Goal: Task Accomplishment & Management: Manage account settings

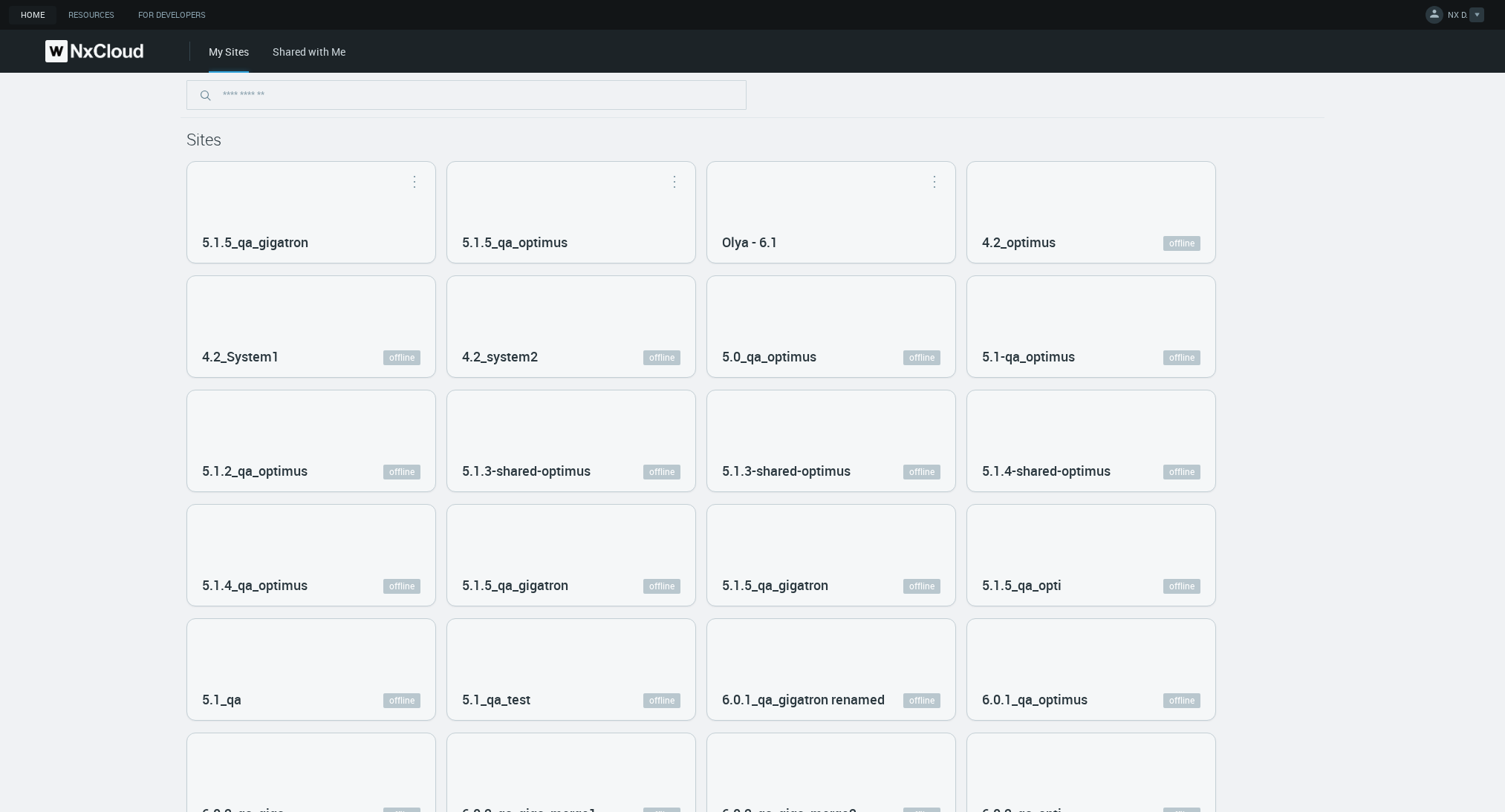
click at [1449, 6] on button "NX D." at bounding box center [1455, 15] width 72 height 31
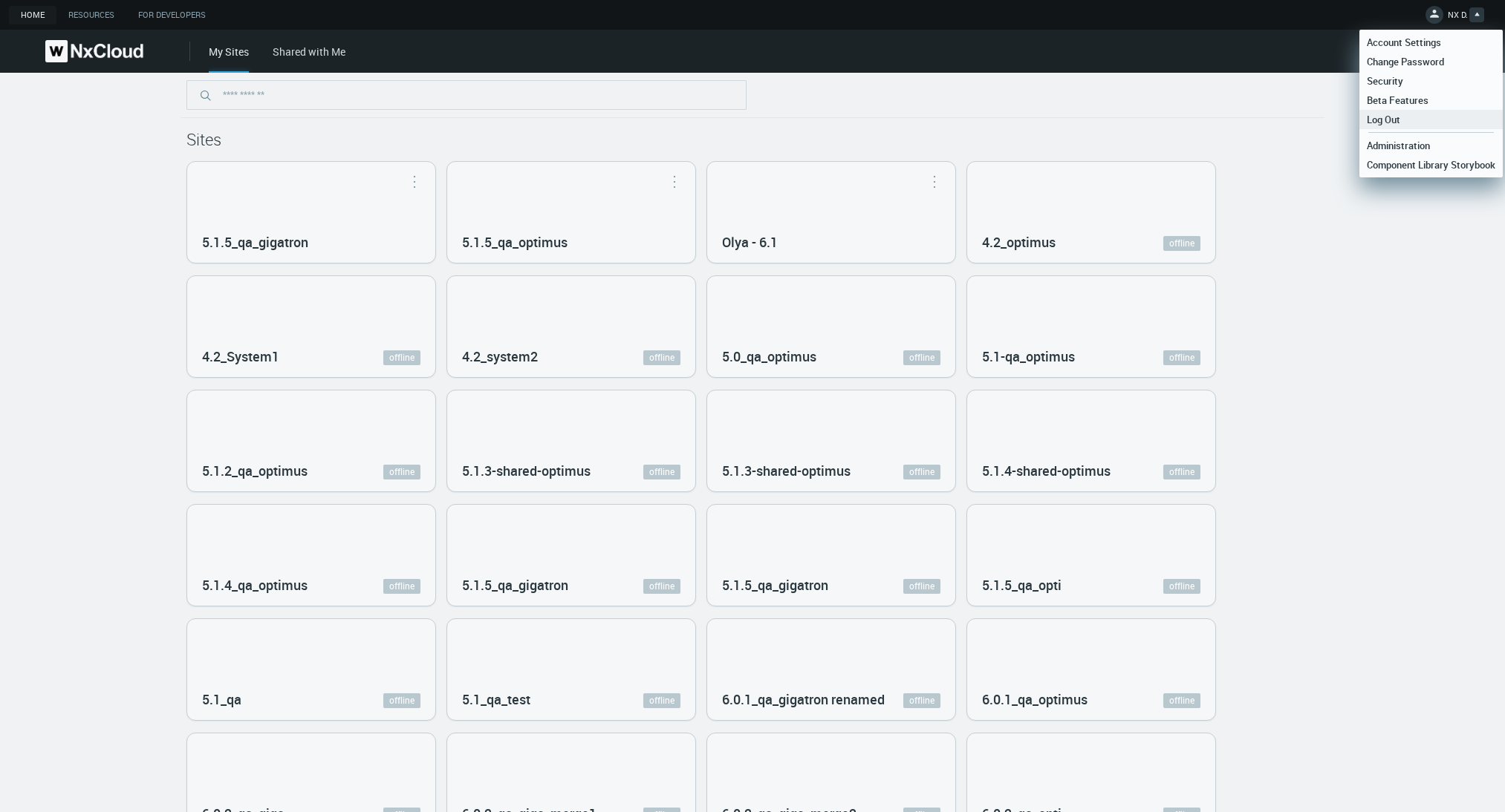
click at [1408, 119] on link "Log Out" at bounding box center [1431, 120] width 143 height 19
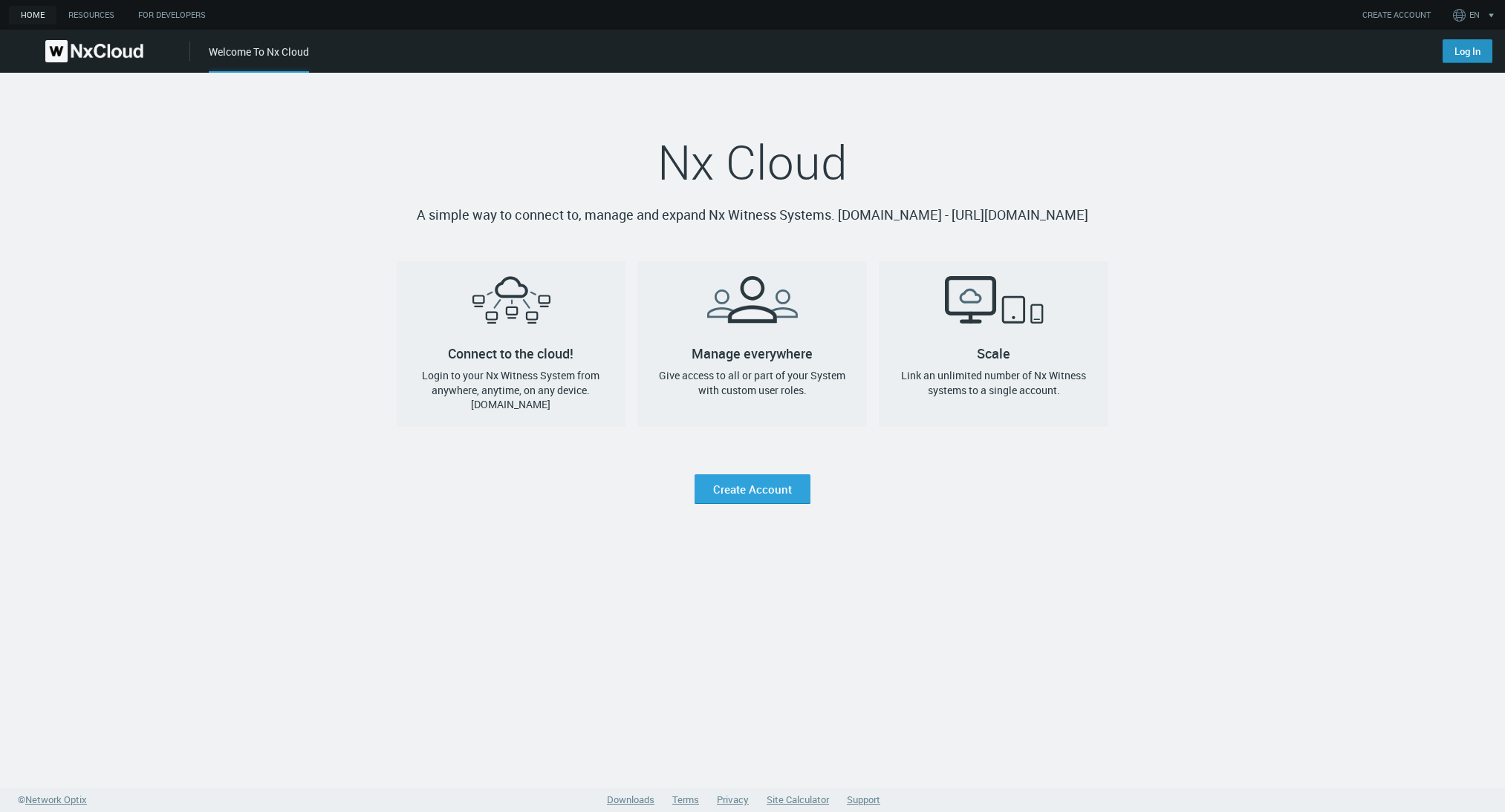
click at [1475, 50] on link "Log In" at bounding box center [1467, 51] width 50 height 24
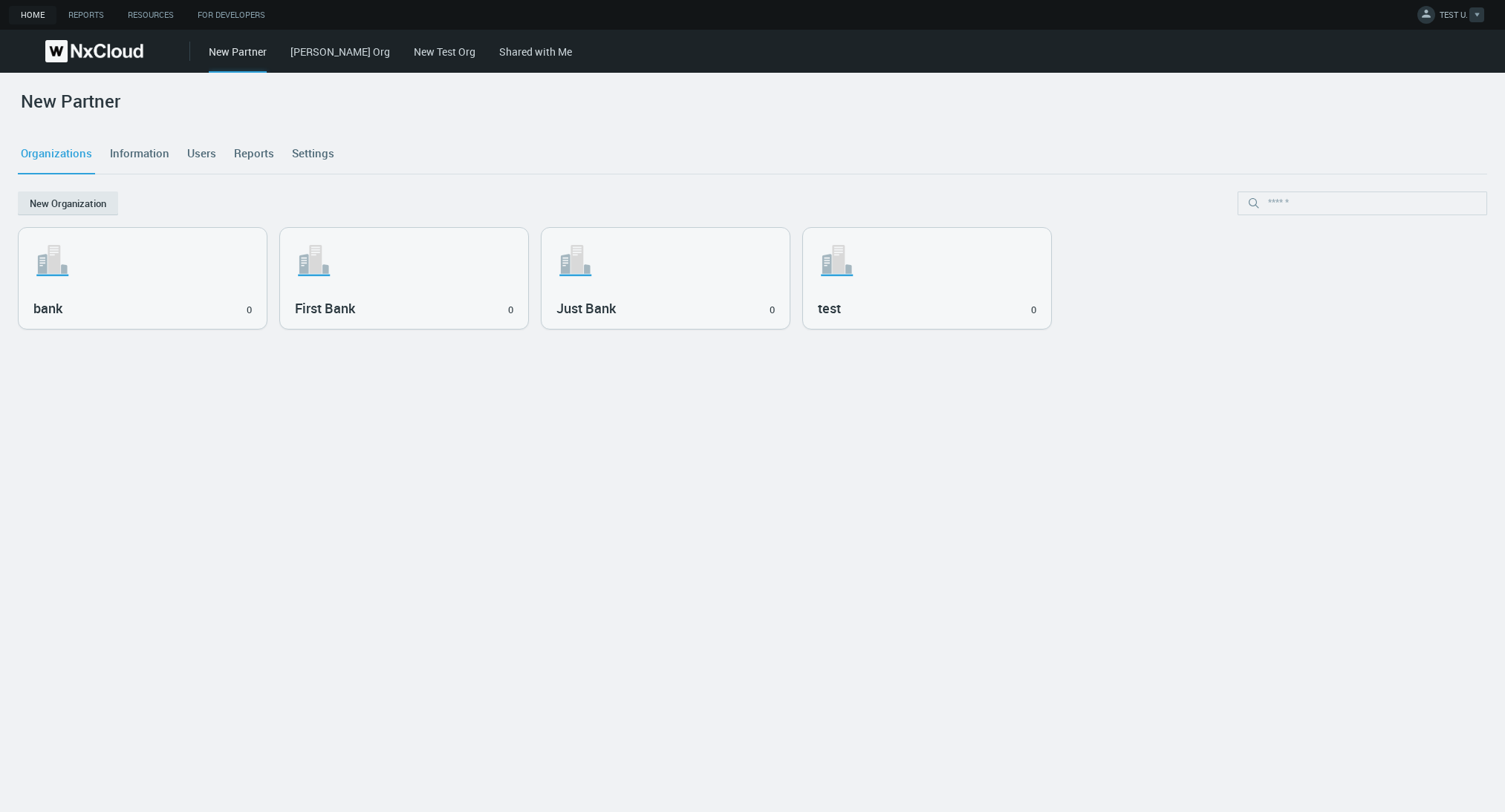
click at [1449, 10] on span "TEST U." at bounding box center [1454, 17] width 28 height 17
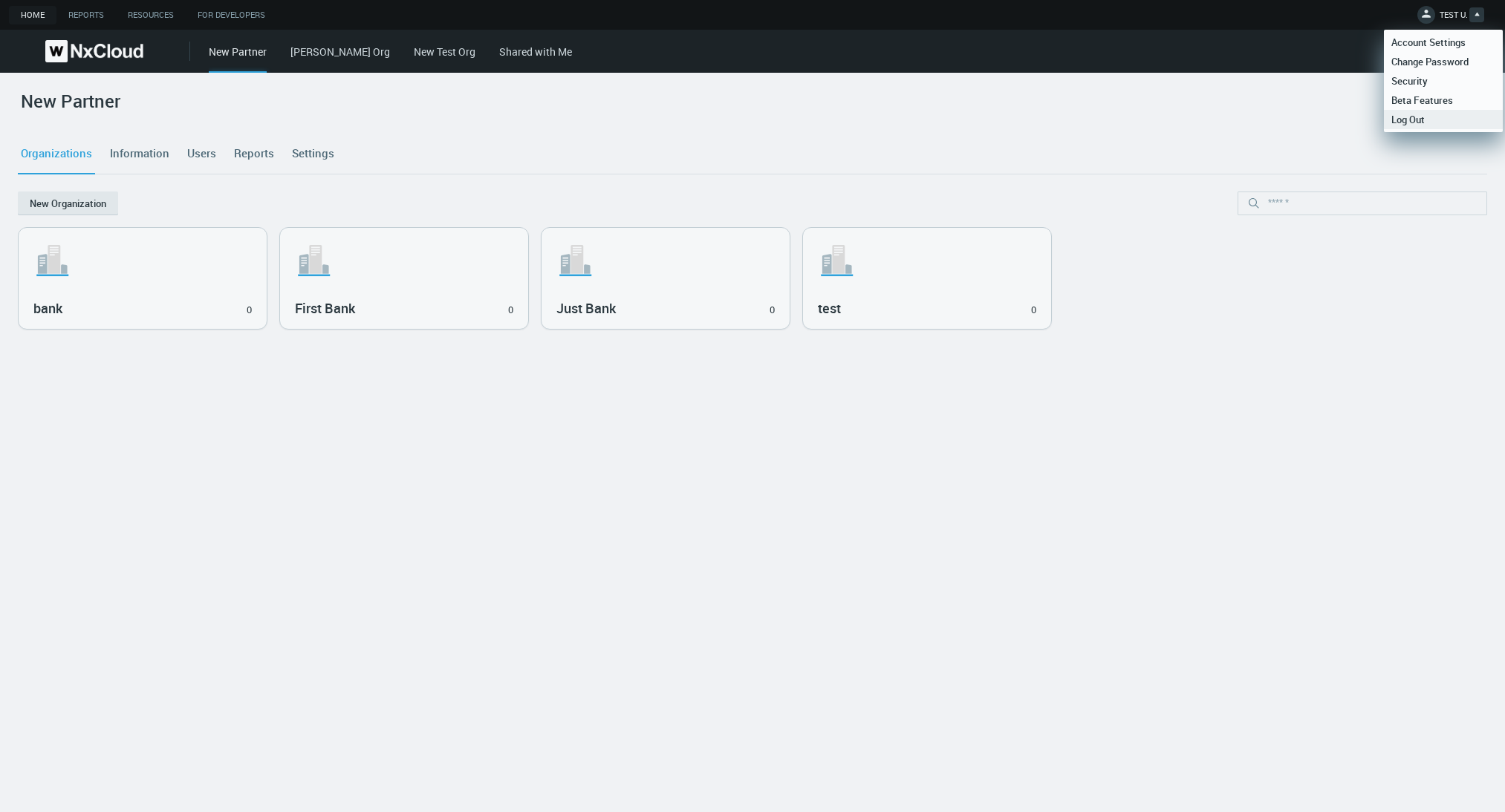
click at [1424, 117] on span "Log Out" at bounding box center [1408, 119] width 48 height 14
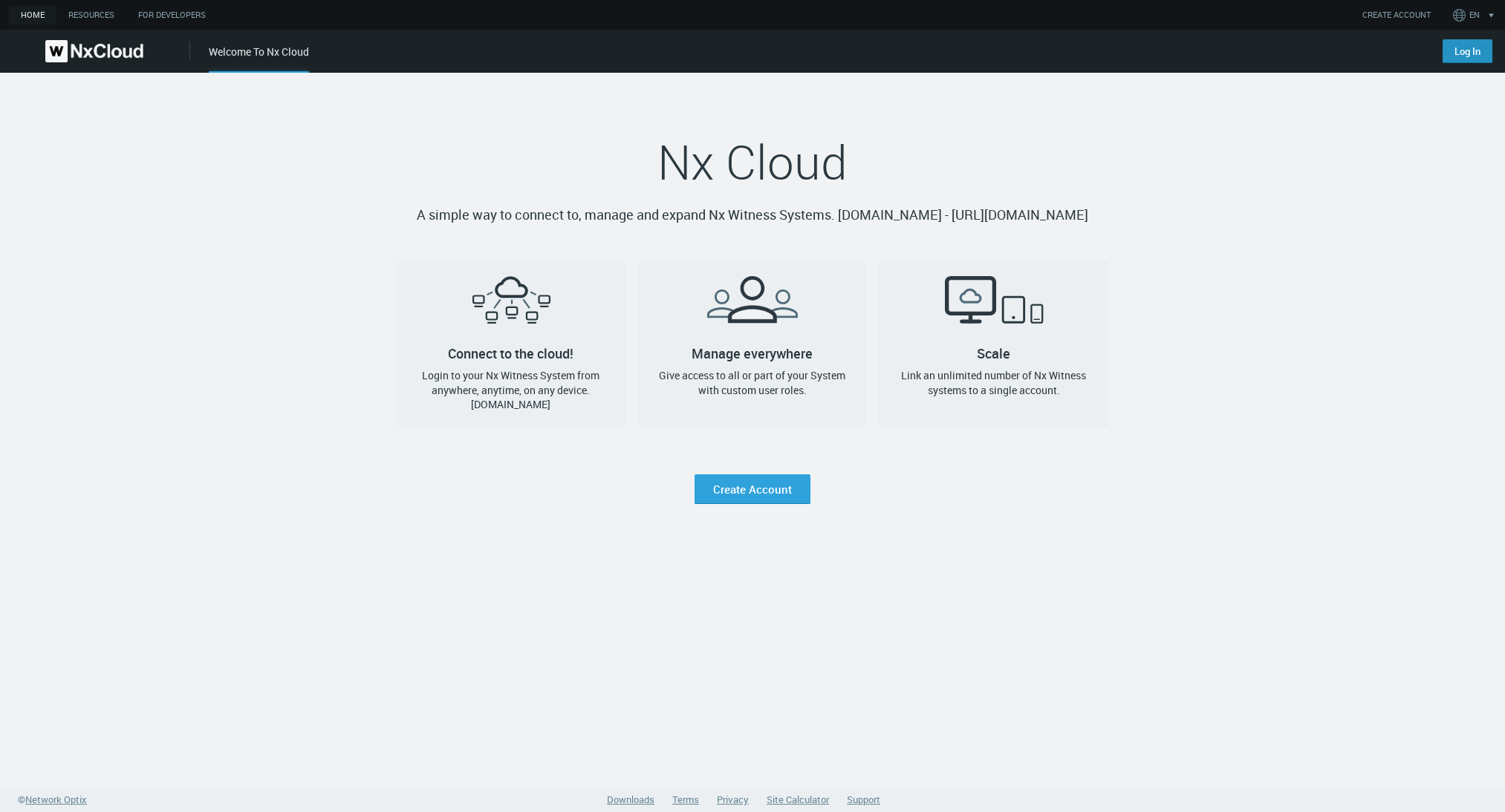
click at [1475, 56] on link "Log In" at bounding box center [1467, 51] width 50 height 24
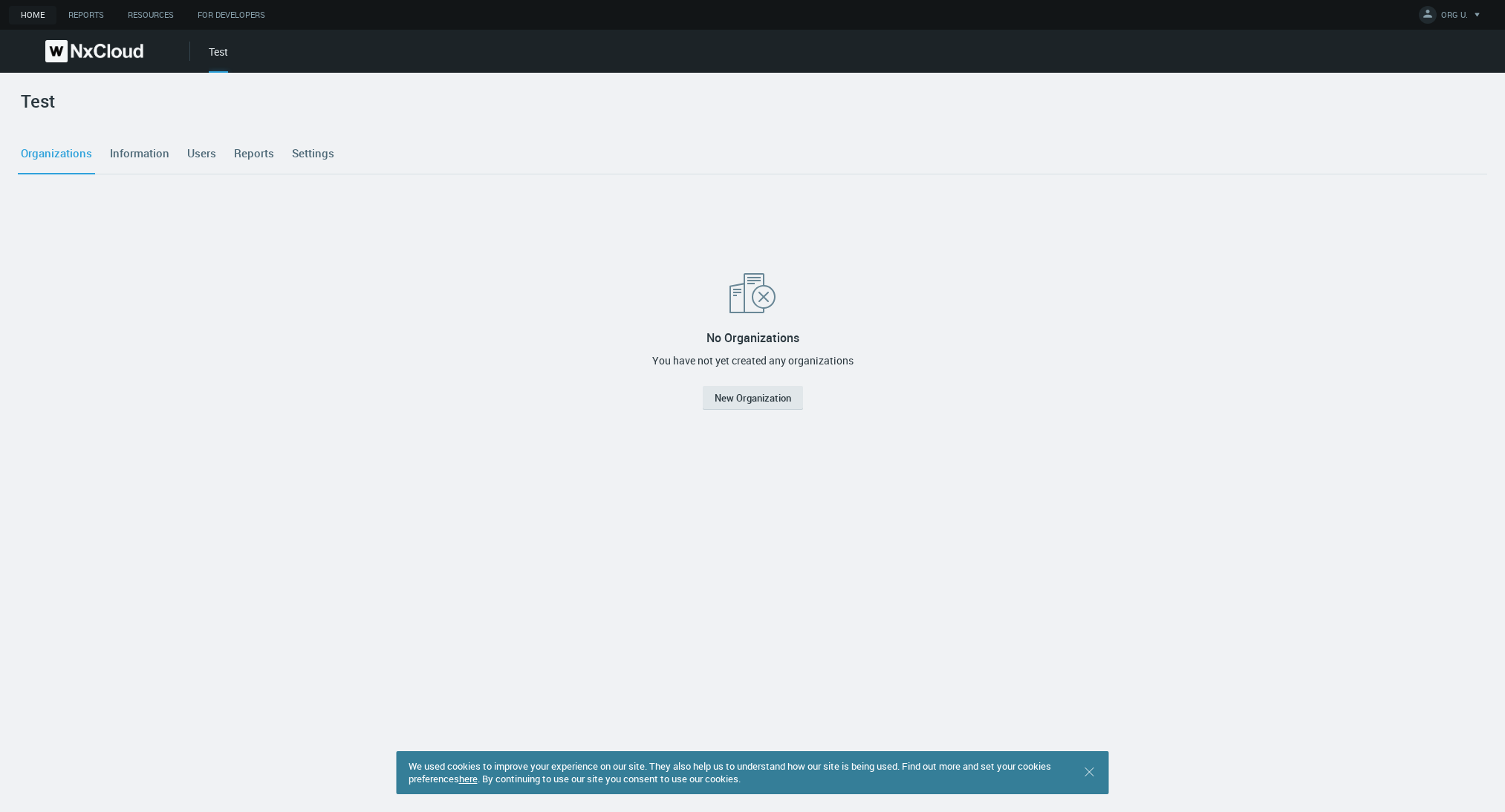
click at [322, 133] on link "Settings" at bounding box center [313, 154] width 48 height 40
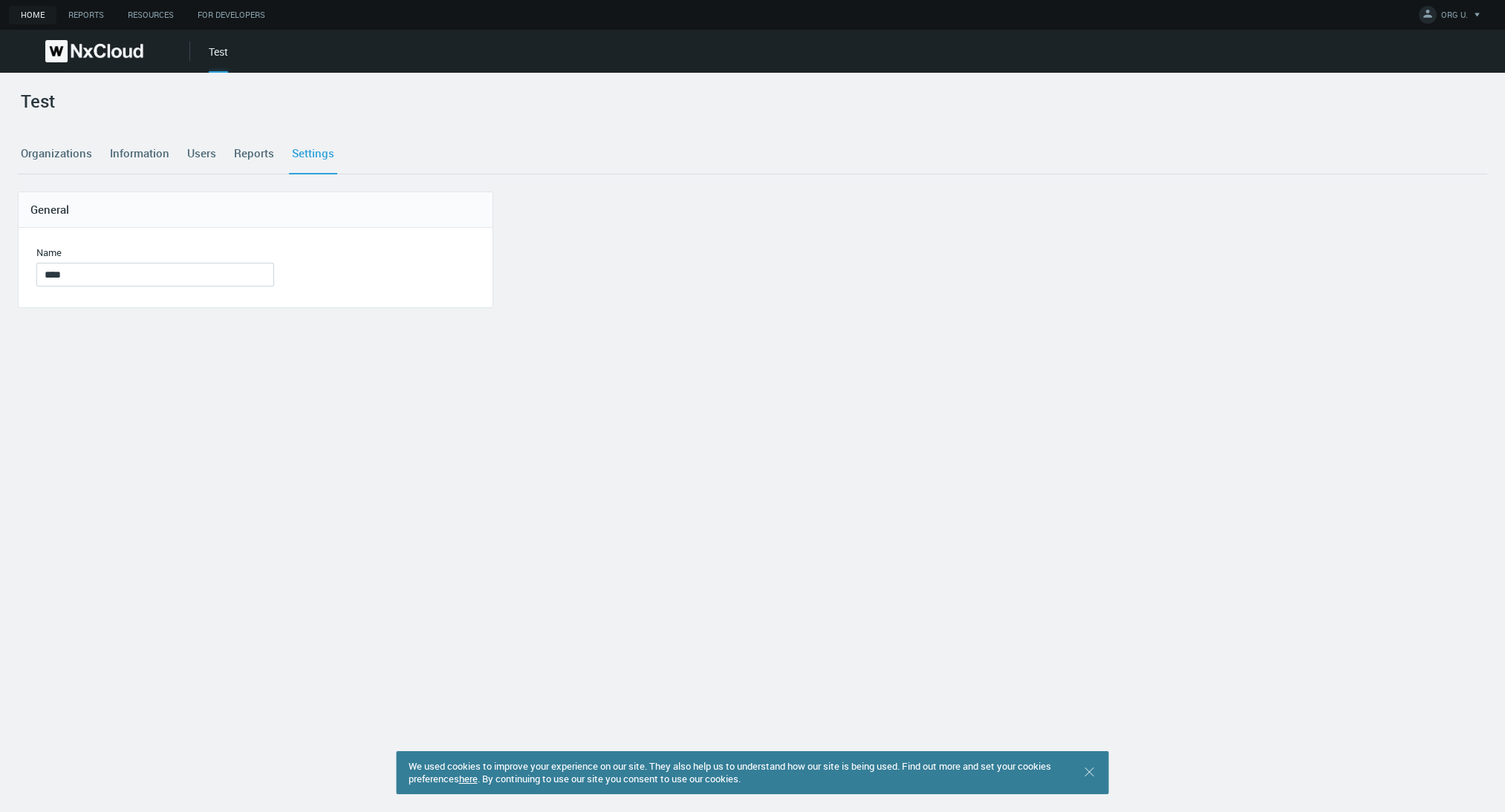
click at [314, 154] on link "Settings" at bounding box center [313, 154] width 48 height 40
click at [56, 156] on link "Organizations" at bounding box center [56, 154] width 77 height 40
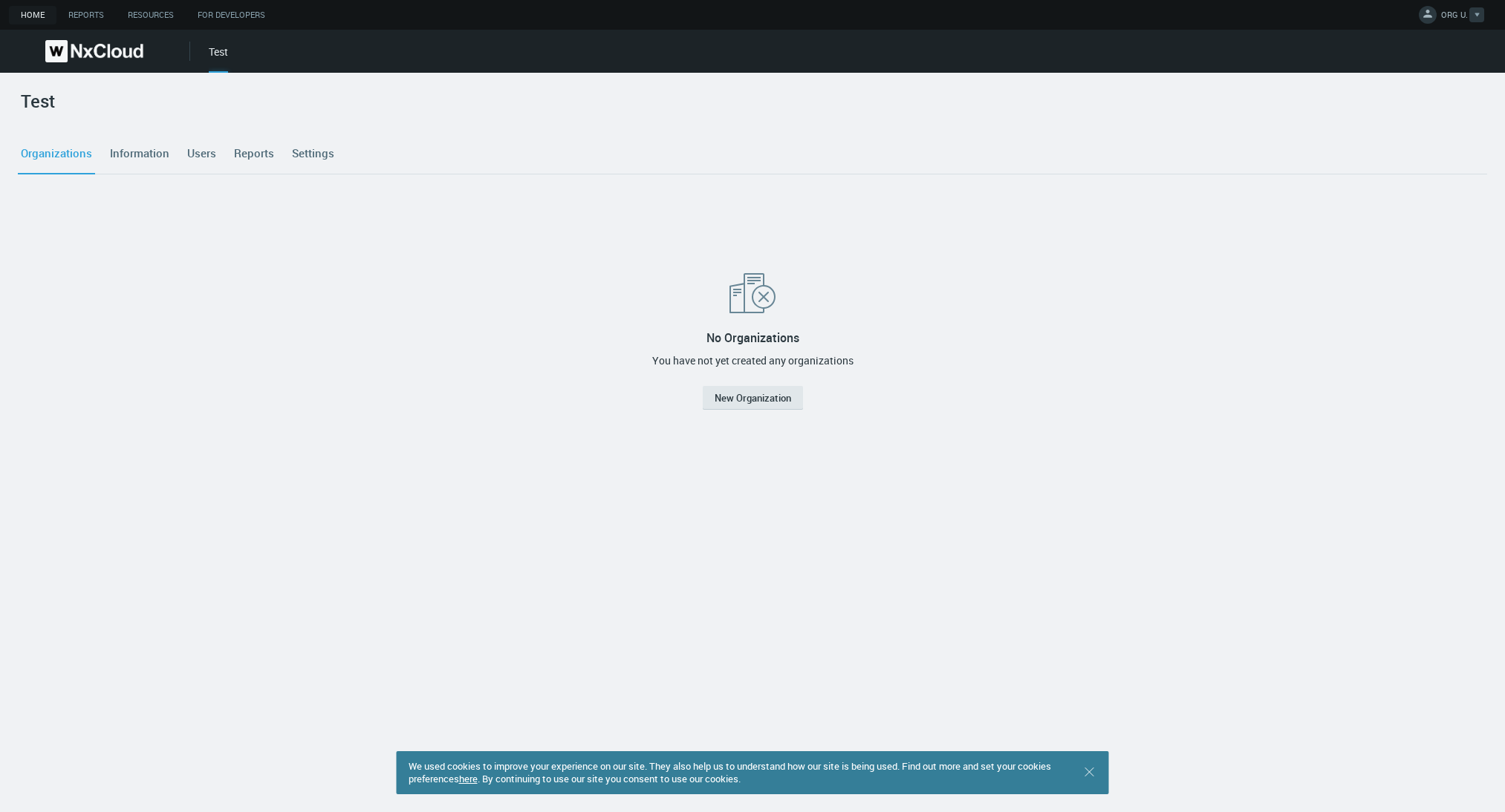
click at [1419, 14] on link "ORG U." at bounding box center [1451, 17] width 65 height 18
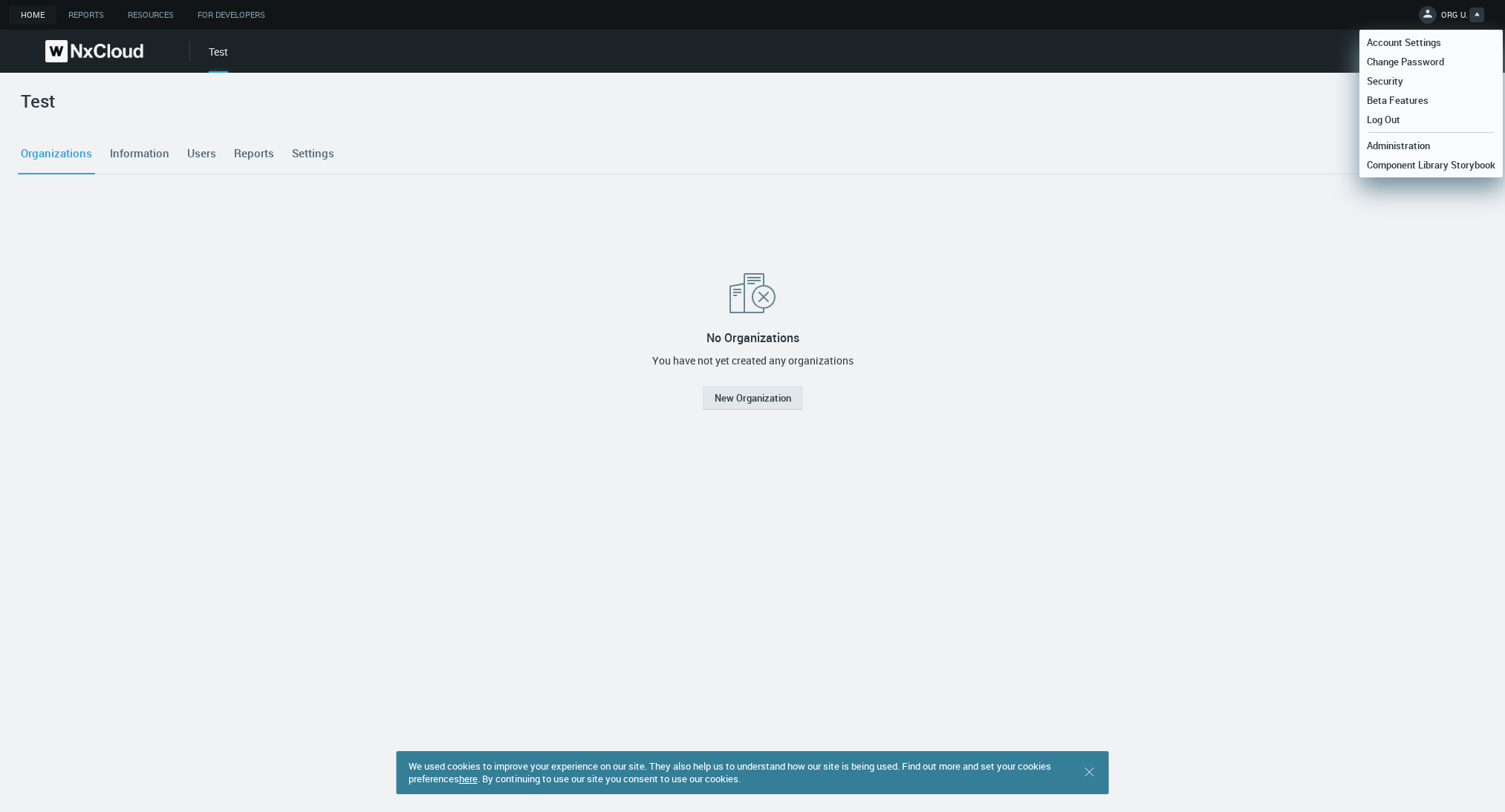
click at [1444, 9] on span "ORG U." at bounding box center [1454, 17] width 27 height 17
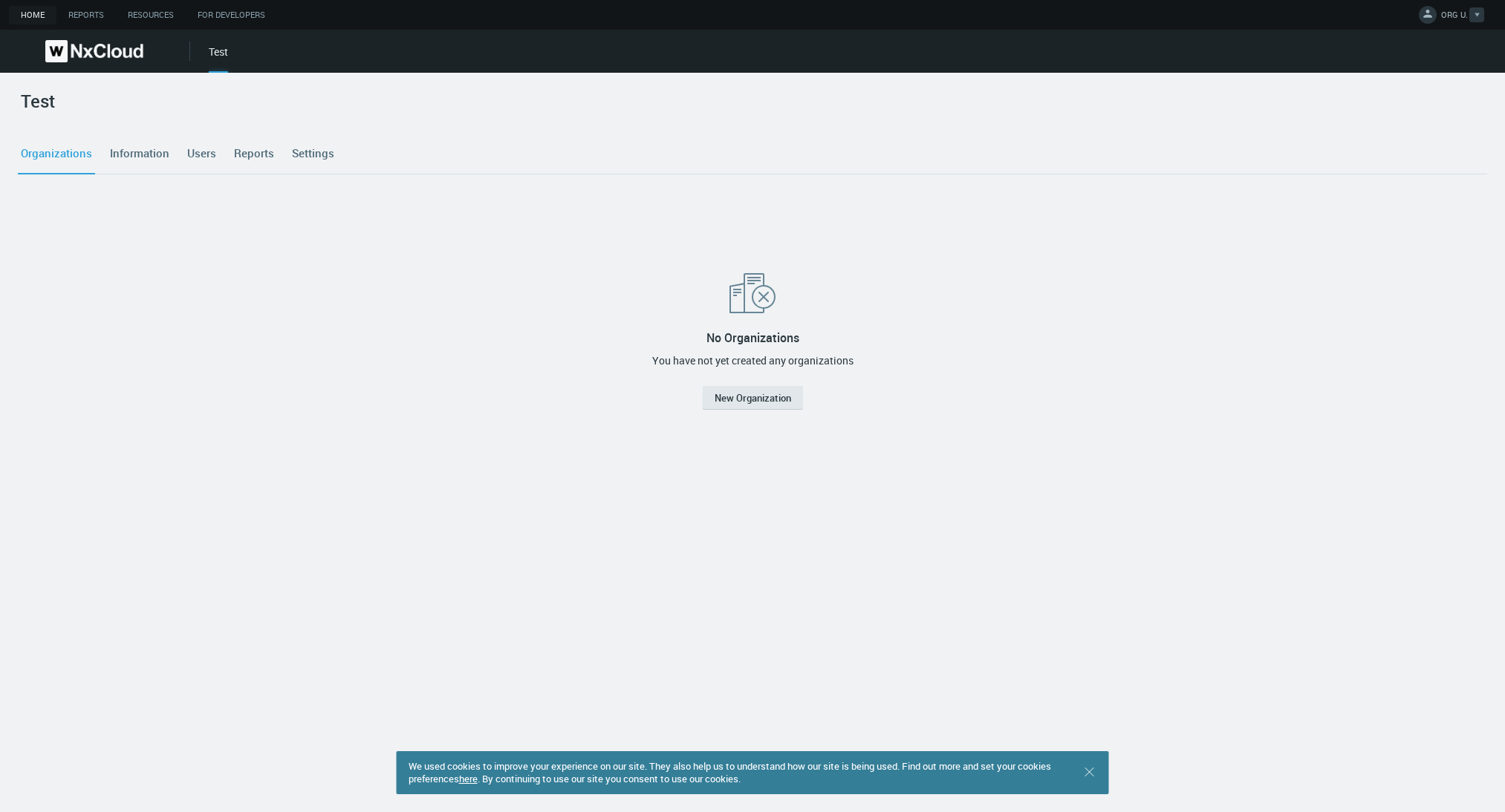
click at [1433, 6] on icon at bounding box center [1428, 13] width 14 height 14
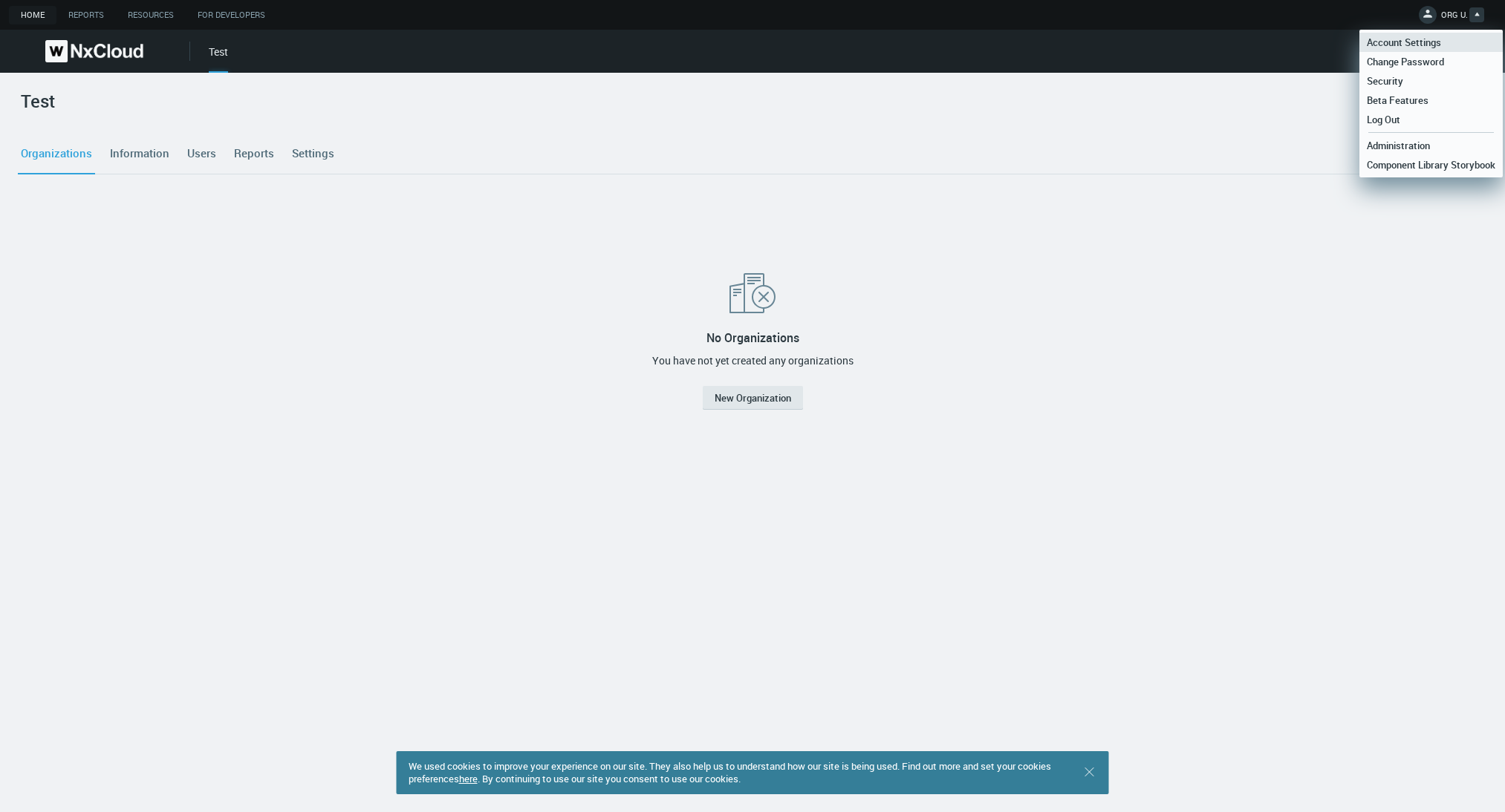
click at [1418, 47] on span "Account Settings" at bounding box center [1404, 42] width 89 height 14
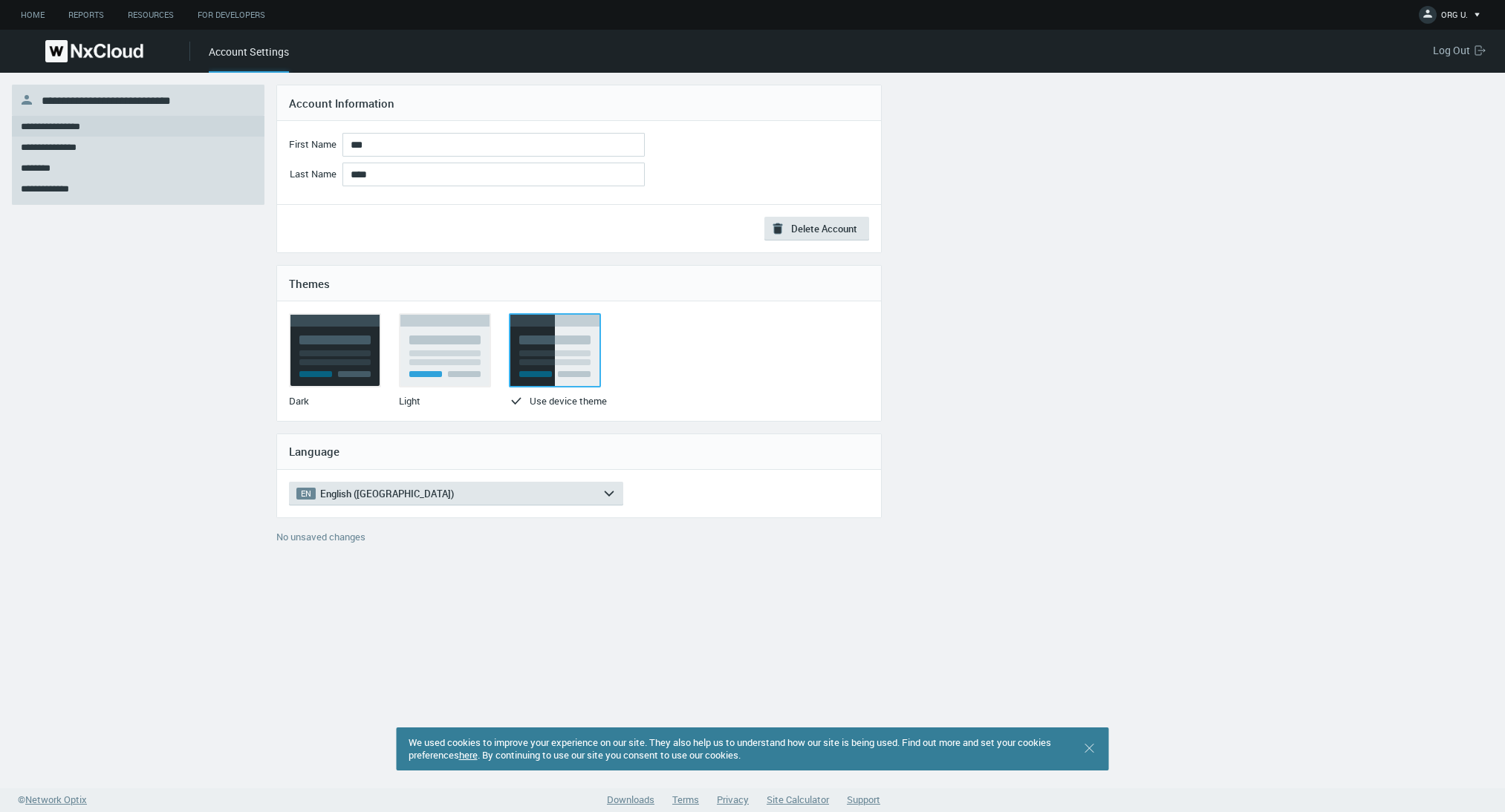
click at [1453, 47] on span "Log Out" at bounding box center [1454, 51] width 42 height 14
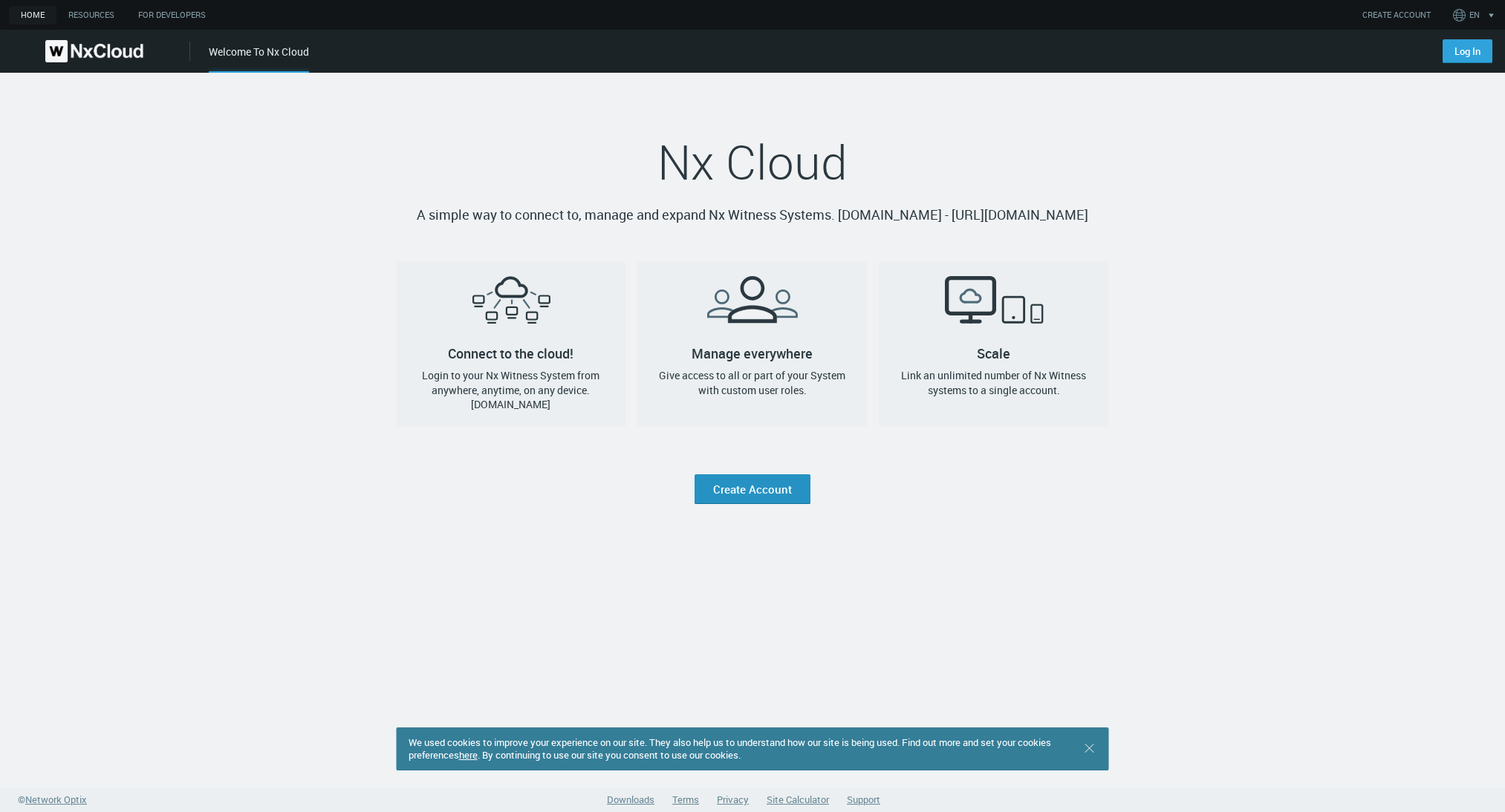
click at [750, 486] on link "Create Account" at bounding box center [752, 489] width 116 height 30
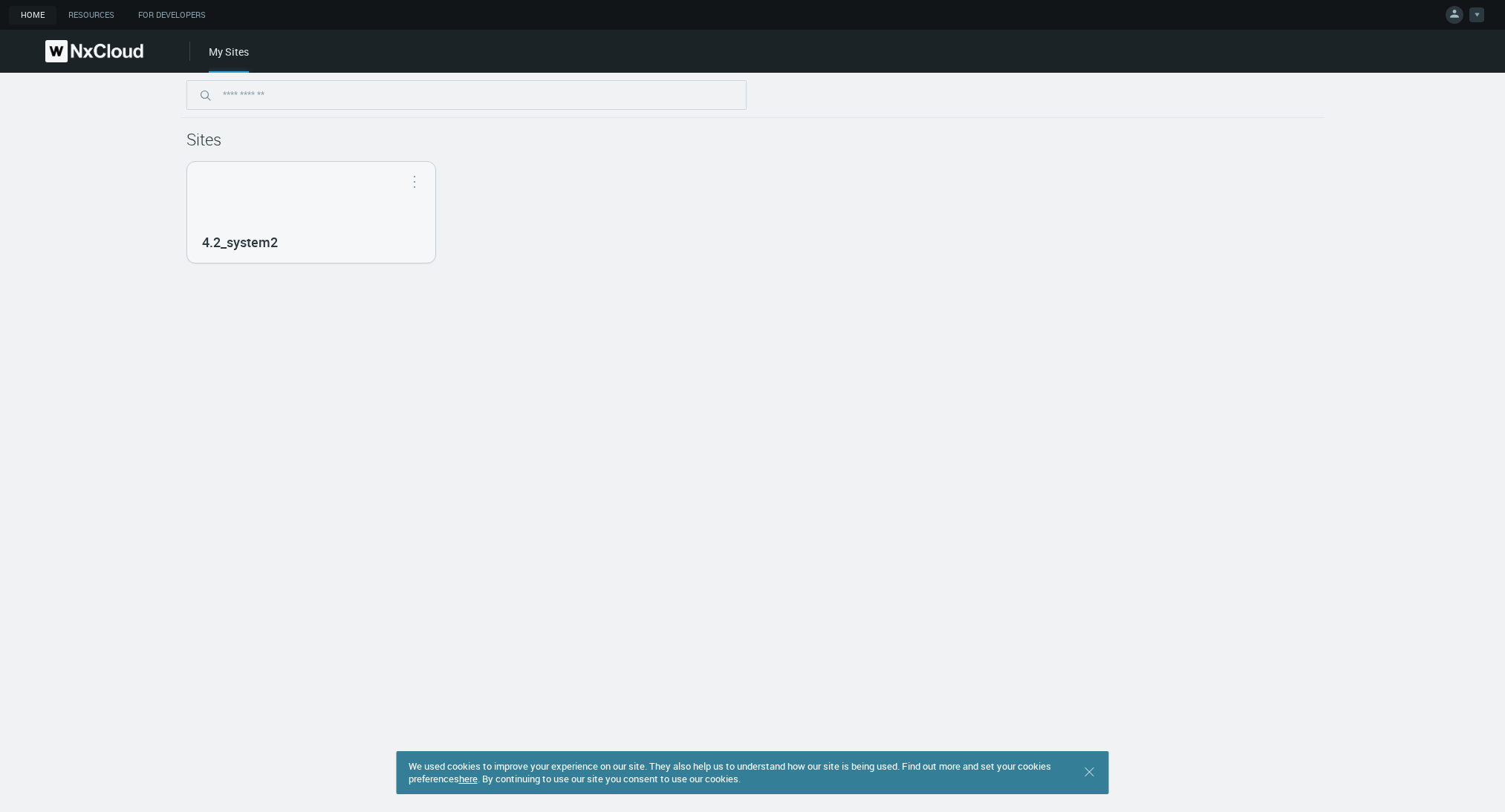
click at [1458, 24] on link at bounding box center [1465, 17] width 39 height 18
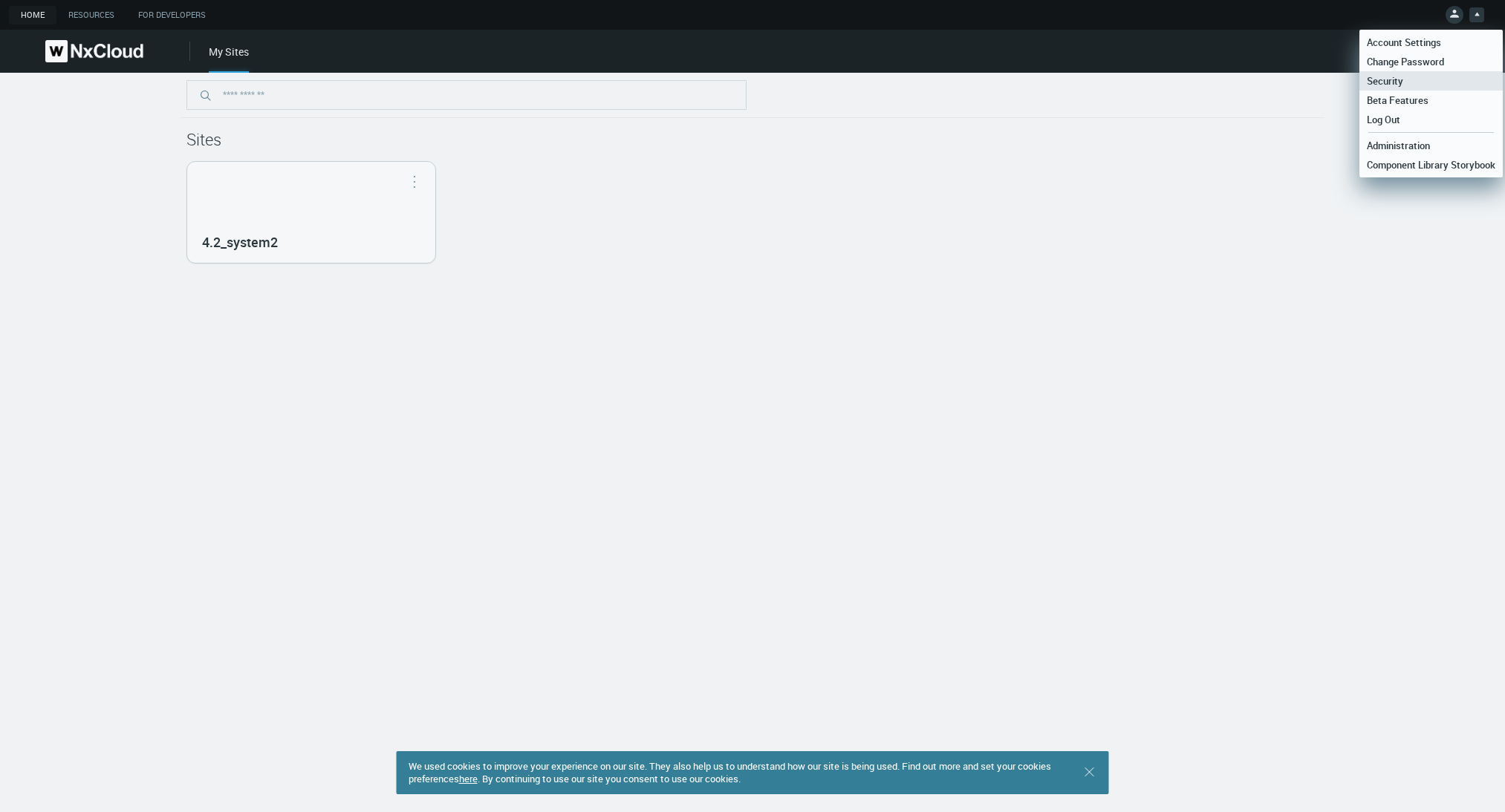
click at [1406, 80] on span "Security" at bounding box center [1385, 80] width 51 height 14
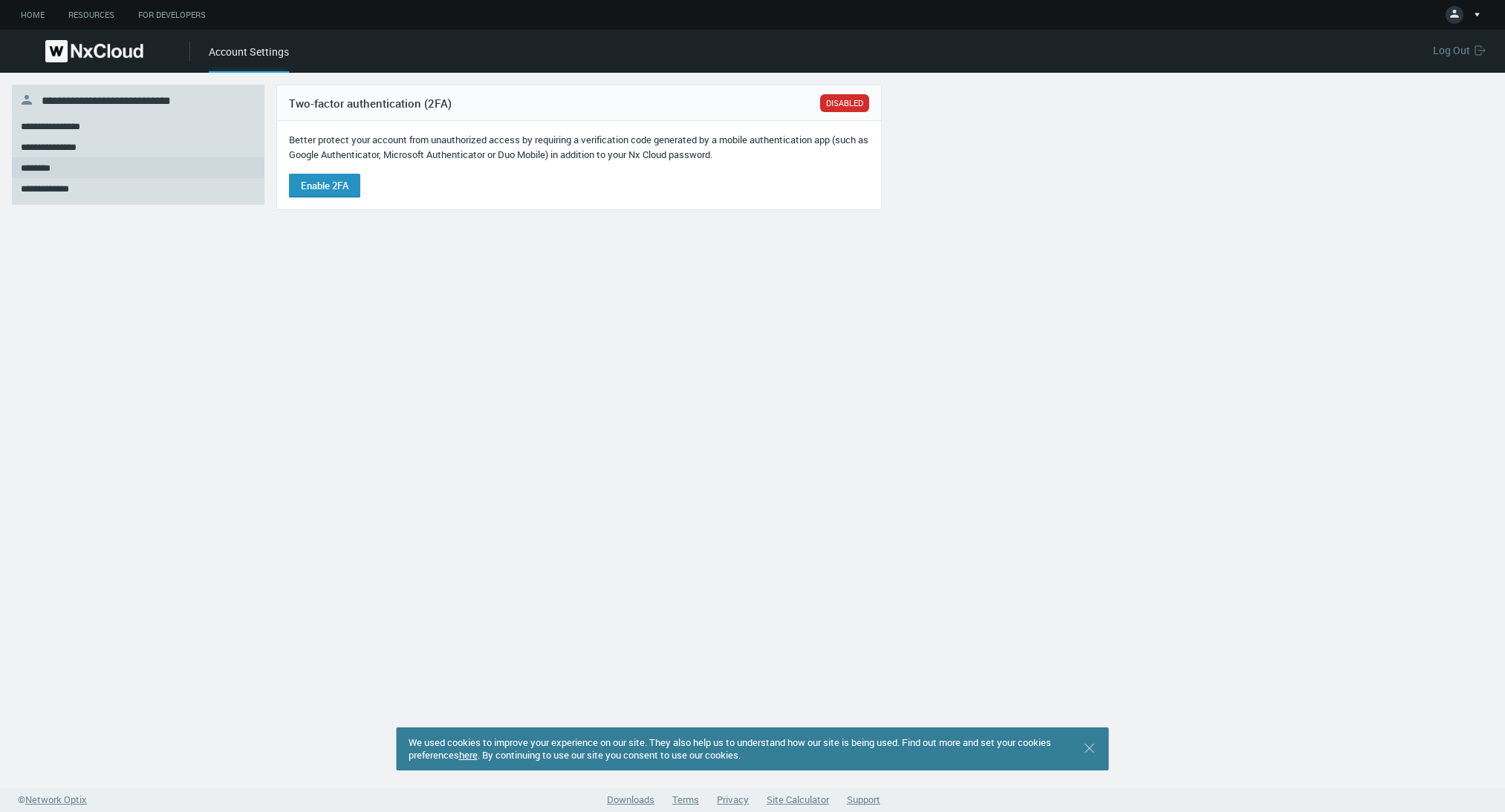
click at [310, 186] on button "Enable 2FA" at bounding box center [324, 186] width 72 height 24
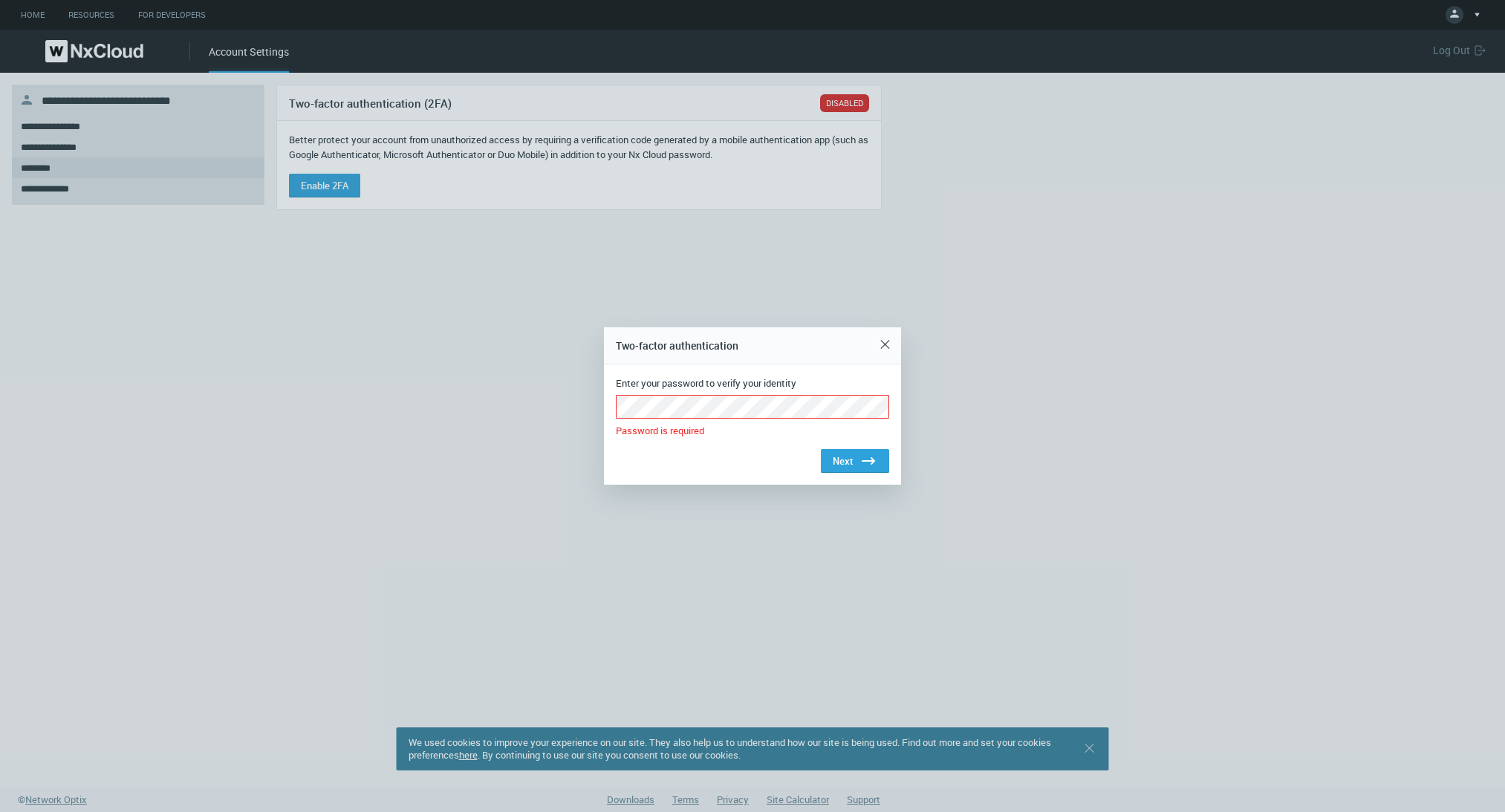
click at [390, 369] on div at bounding box center [752, 406] width 1505 height 812
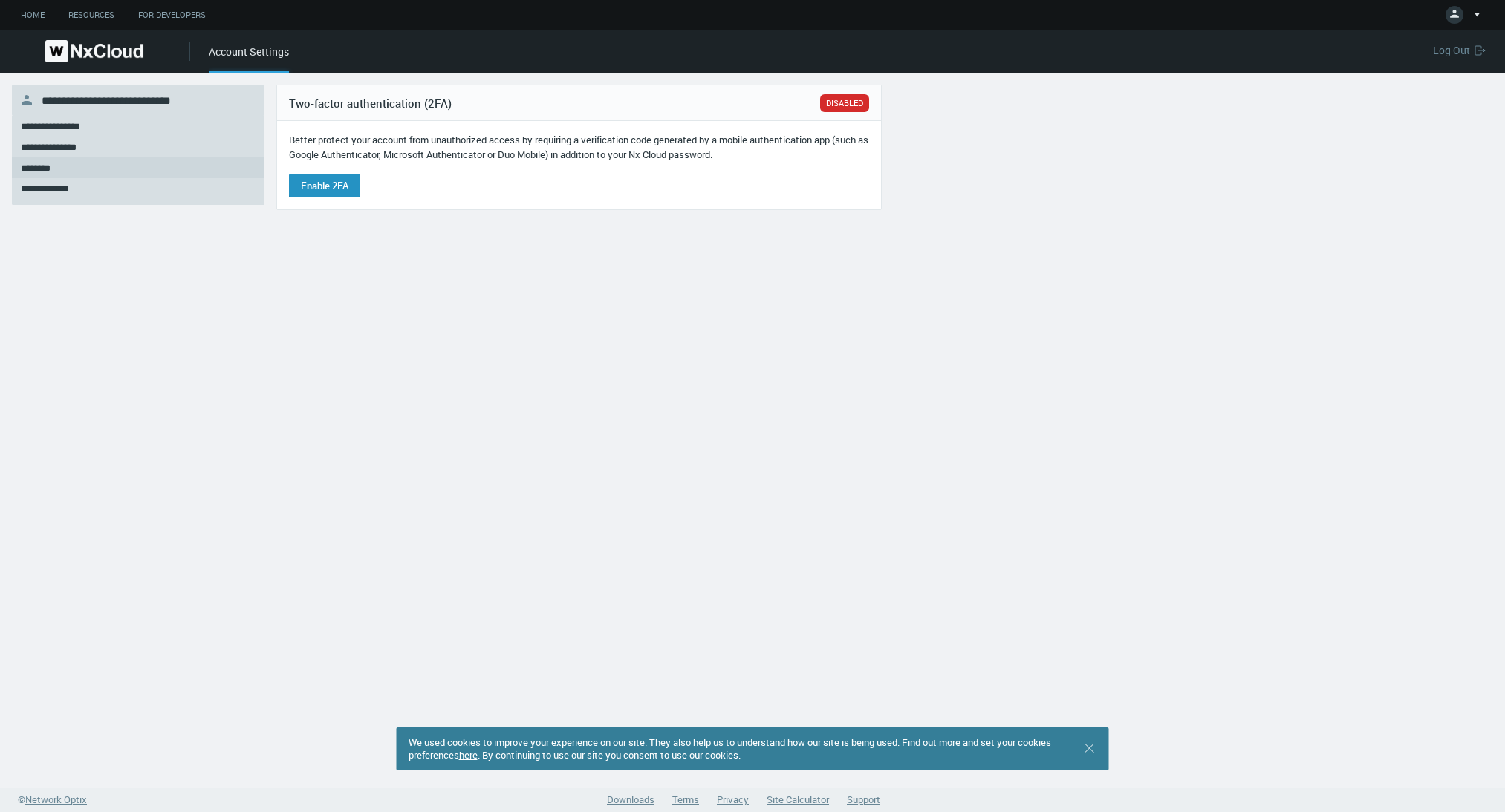
click at [327, 195] on button "Enable 2FA" at bounding box center [324, 186] width 72 height 24
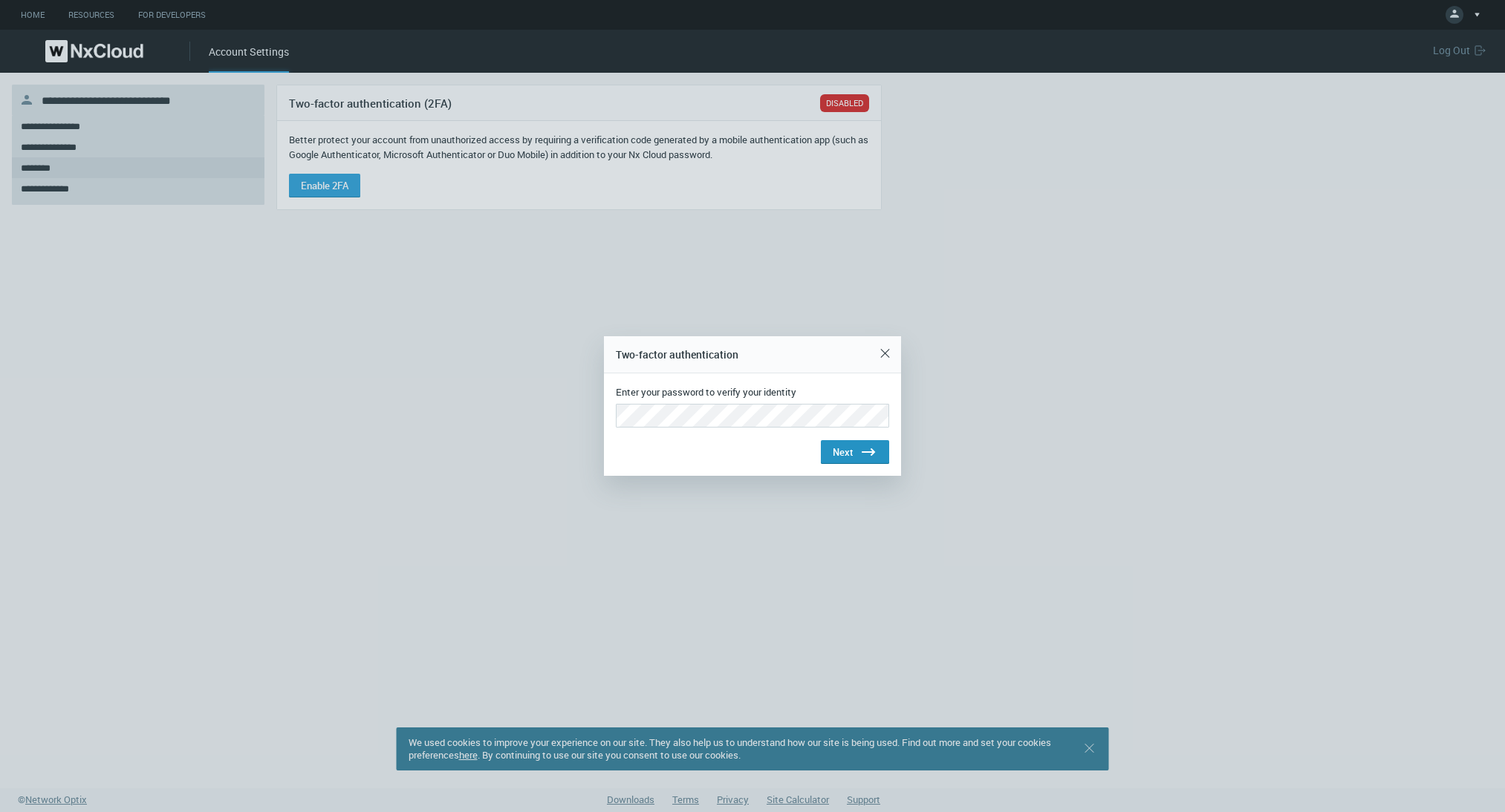
click at [860, 457] on icon ".st0{fill:#2B383F;}" at bounding box center [868, 452] width 18 height 18
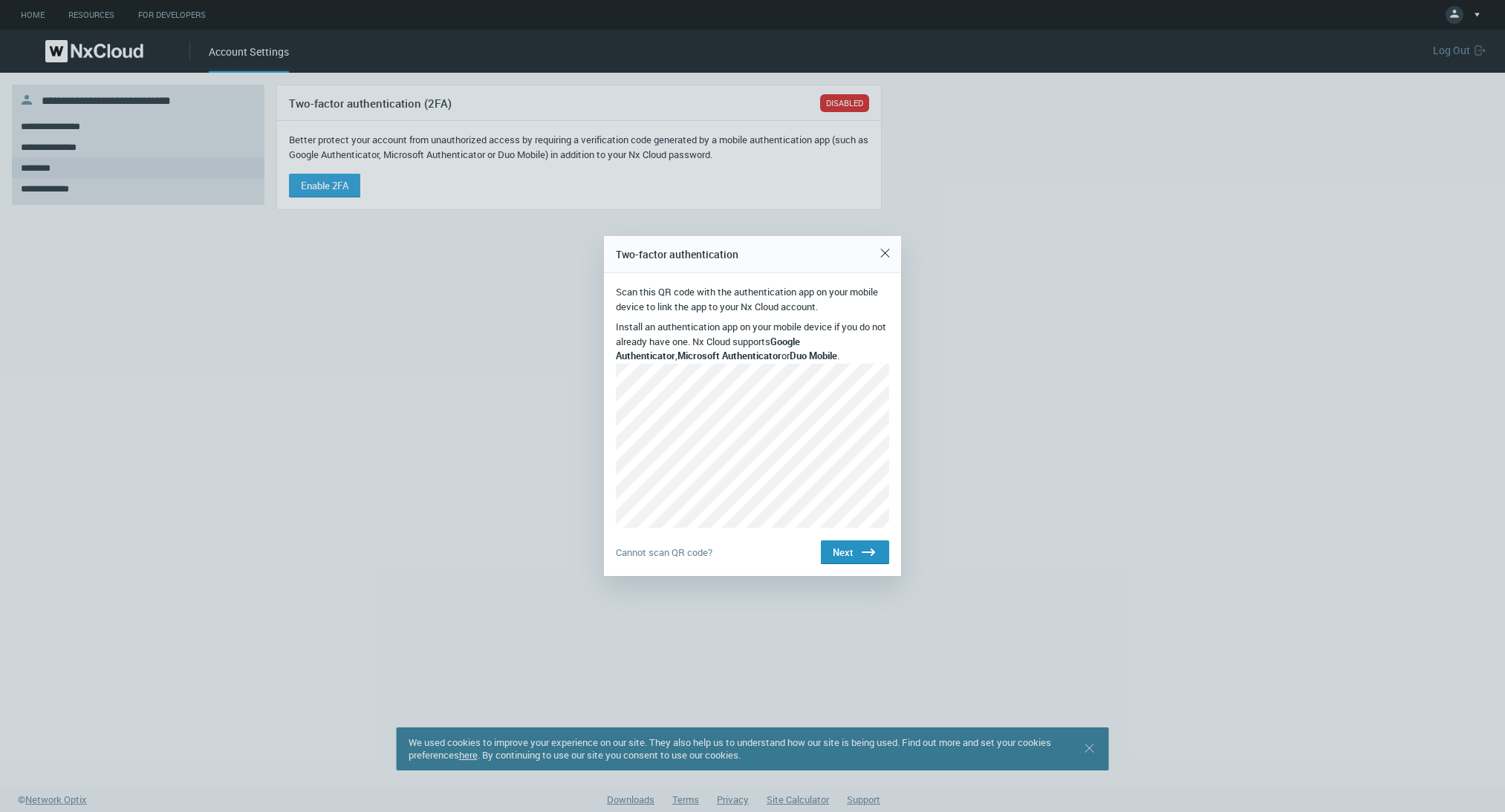
click at [844, 557] on span "Next" at bounding box center [843, 552] width 21 height 12
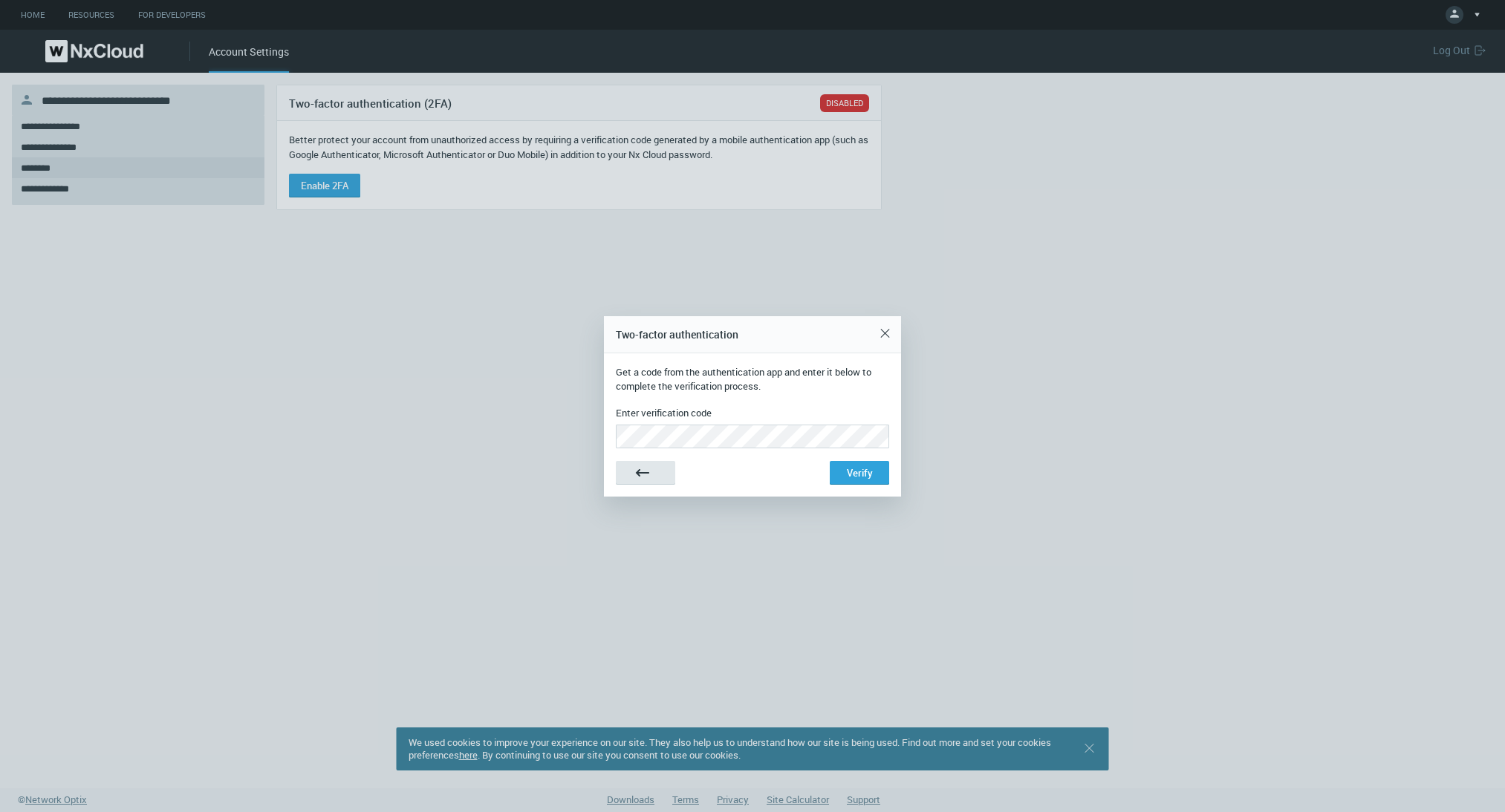
click at [844, 557] on div at bounding box center [752, 406] width 1505 height 812
click at [829, 461] on button "Verify" at bounding box center [859, 473] width 60 height 24
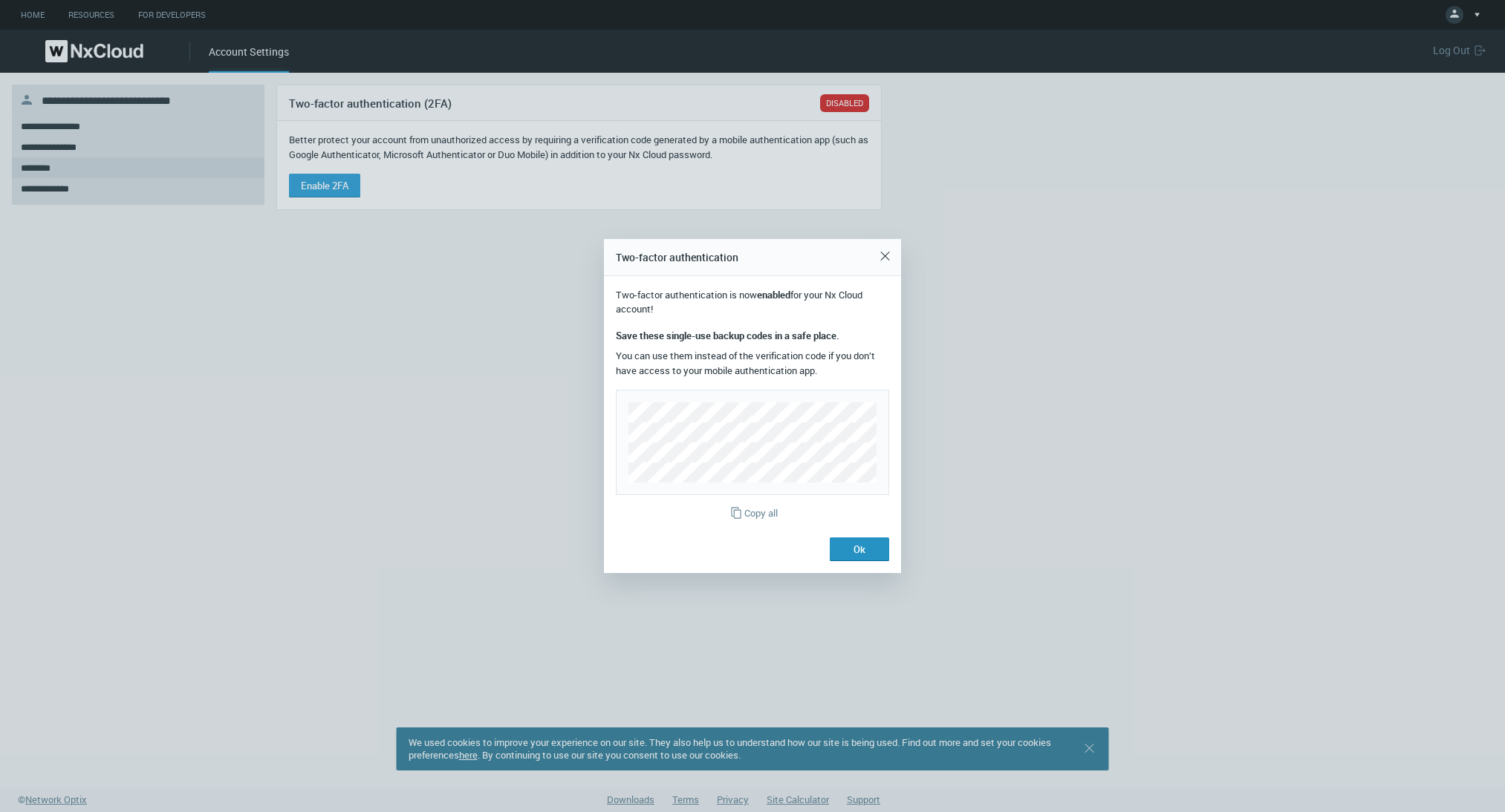
click at [860, 545] on span "Ok" at bounding box center [859, 549] width 12 height 12
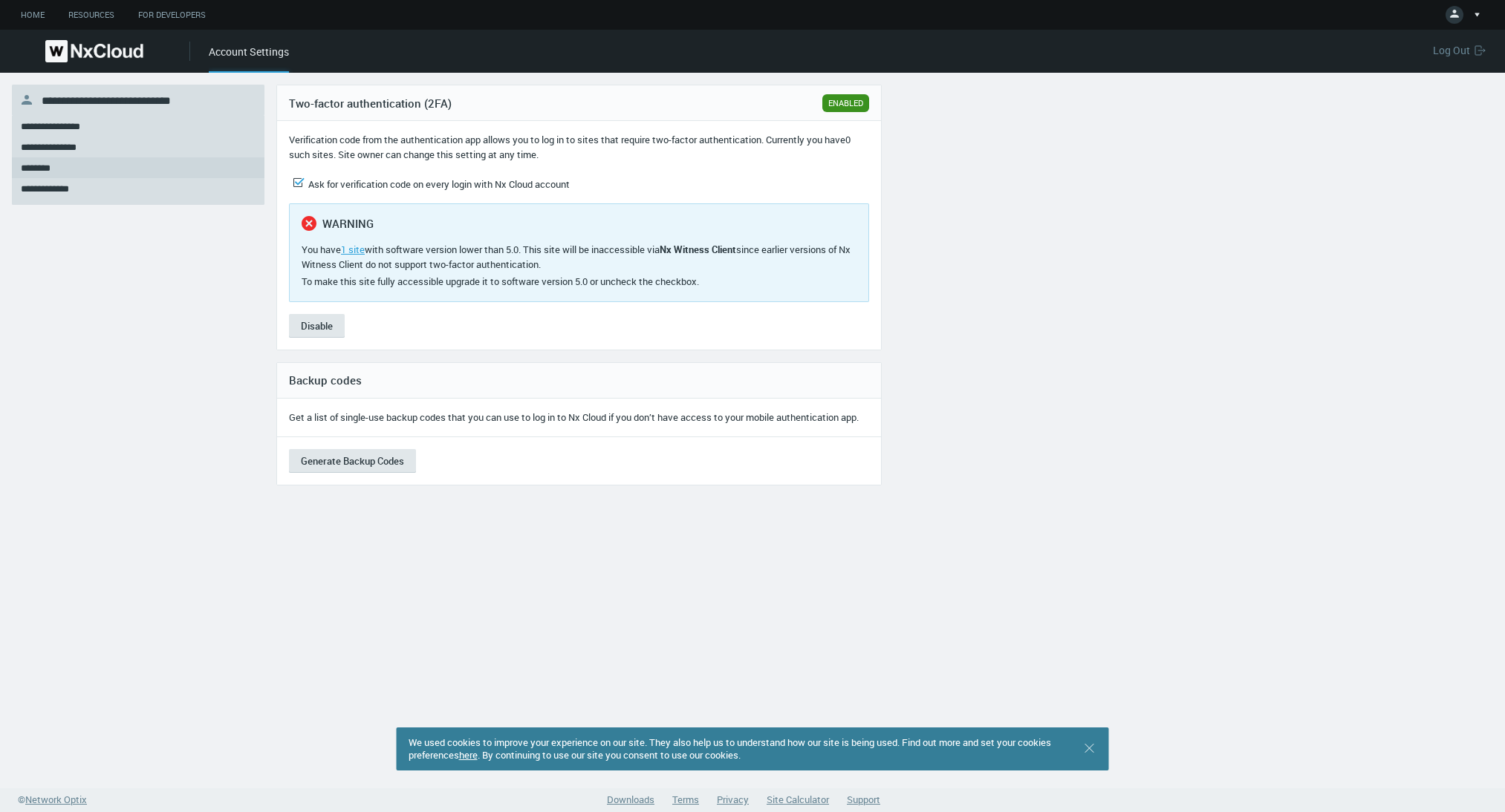
click at [294, 184] on icon at bounding box center [298, 182] width 18 height 18
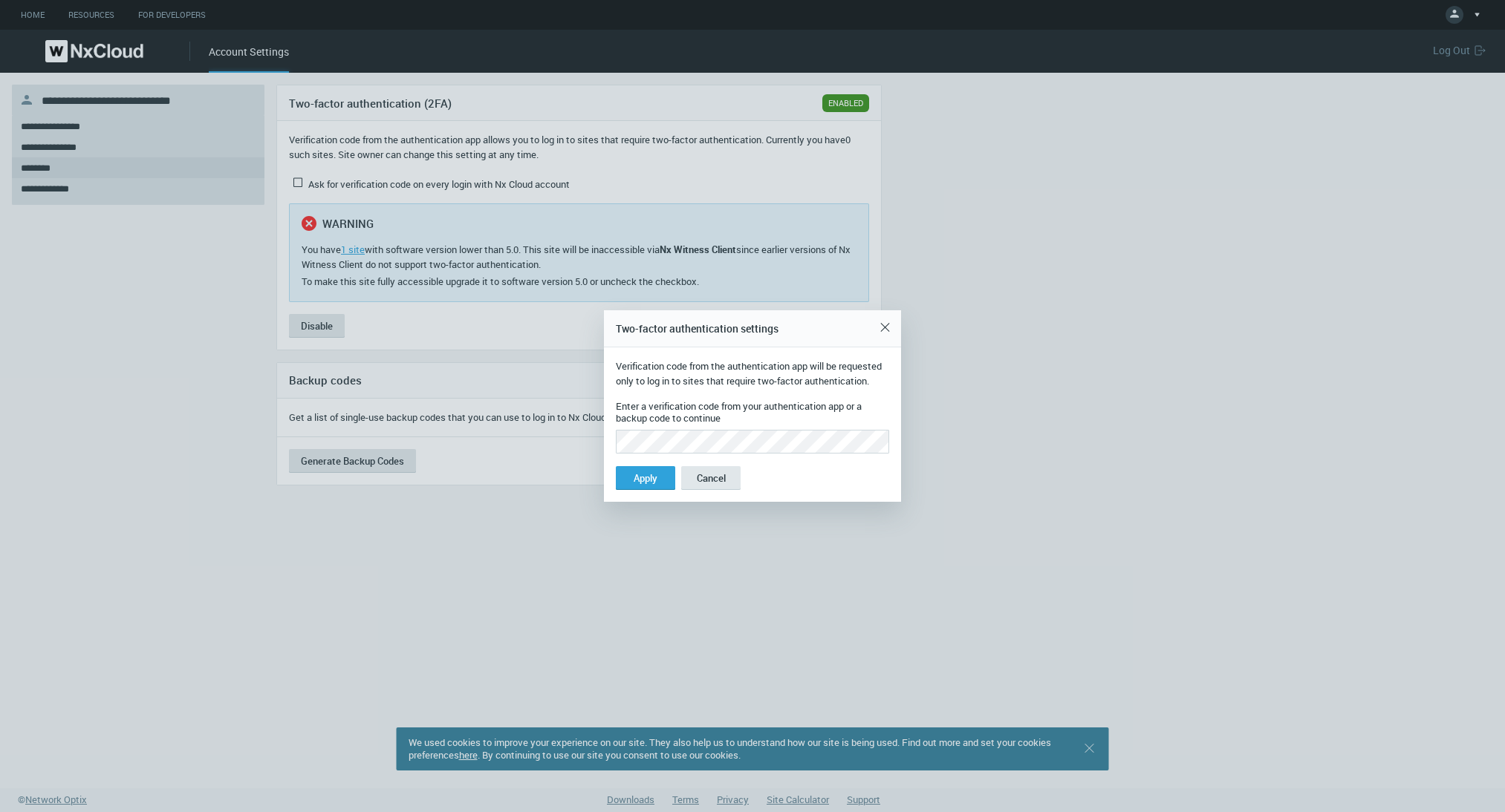
click at [616, 466] on button "Apply" at bounding box center [646, 478] width 60 height 24
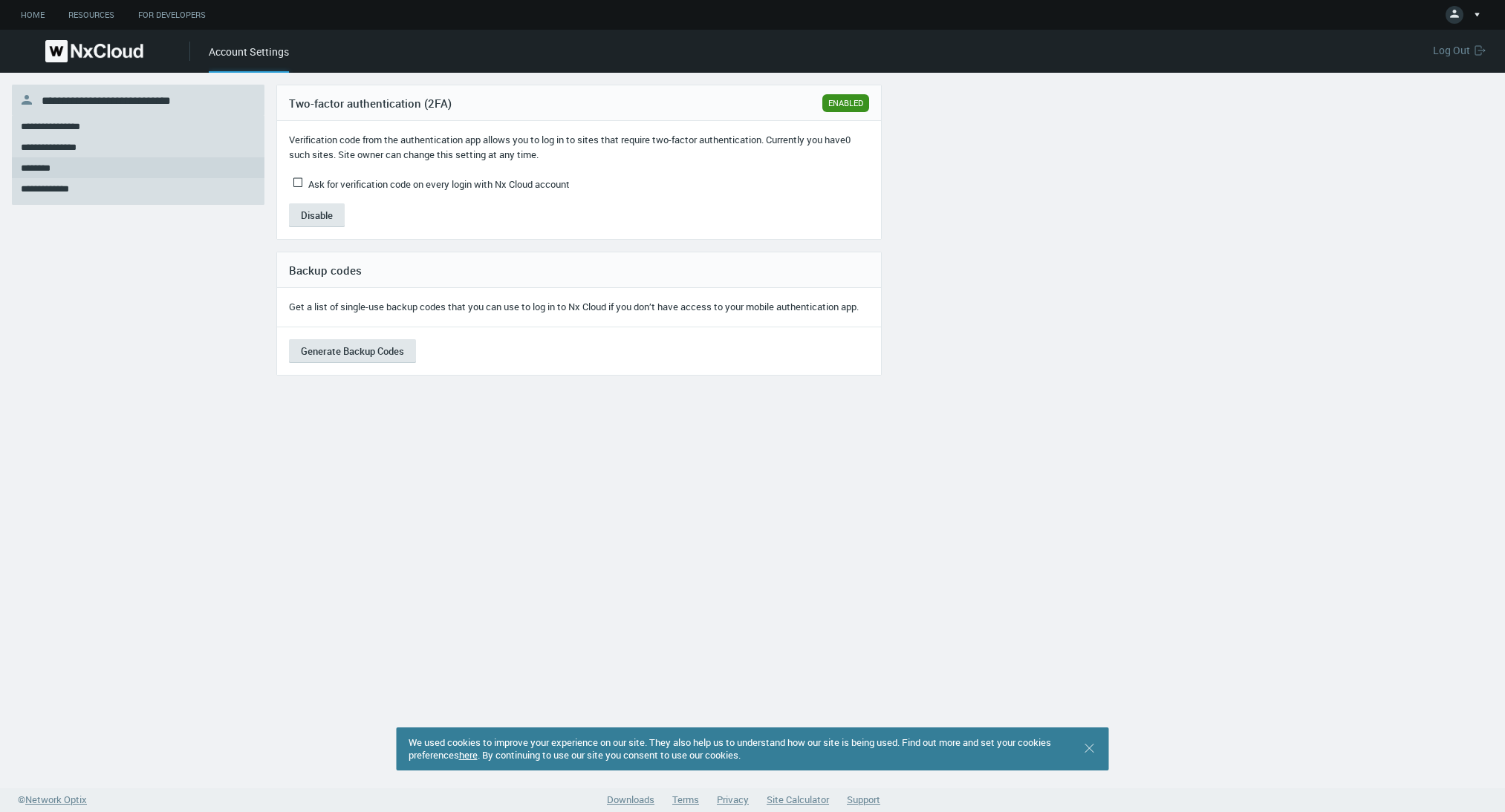
click at [545, 511] on div "**********" at bounding box center [752, 430] width 1505 height 716
click at [315, 215] on button "Disable" at bounding box center [316, 215] width 56 height 24
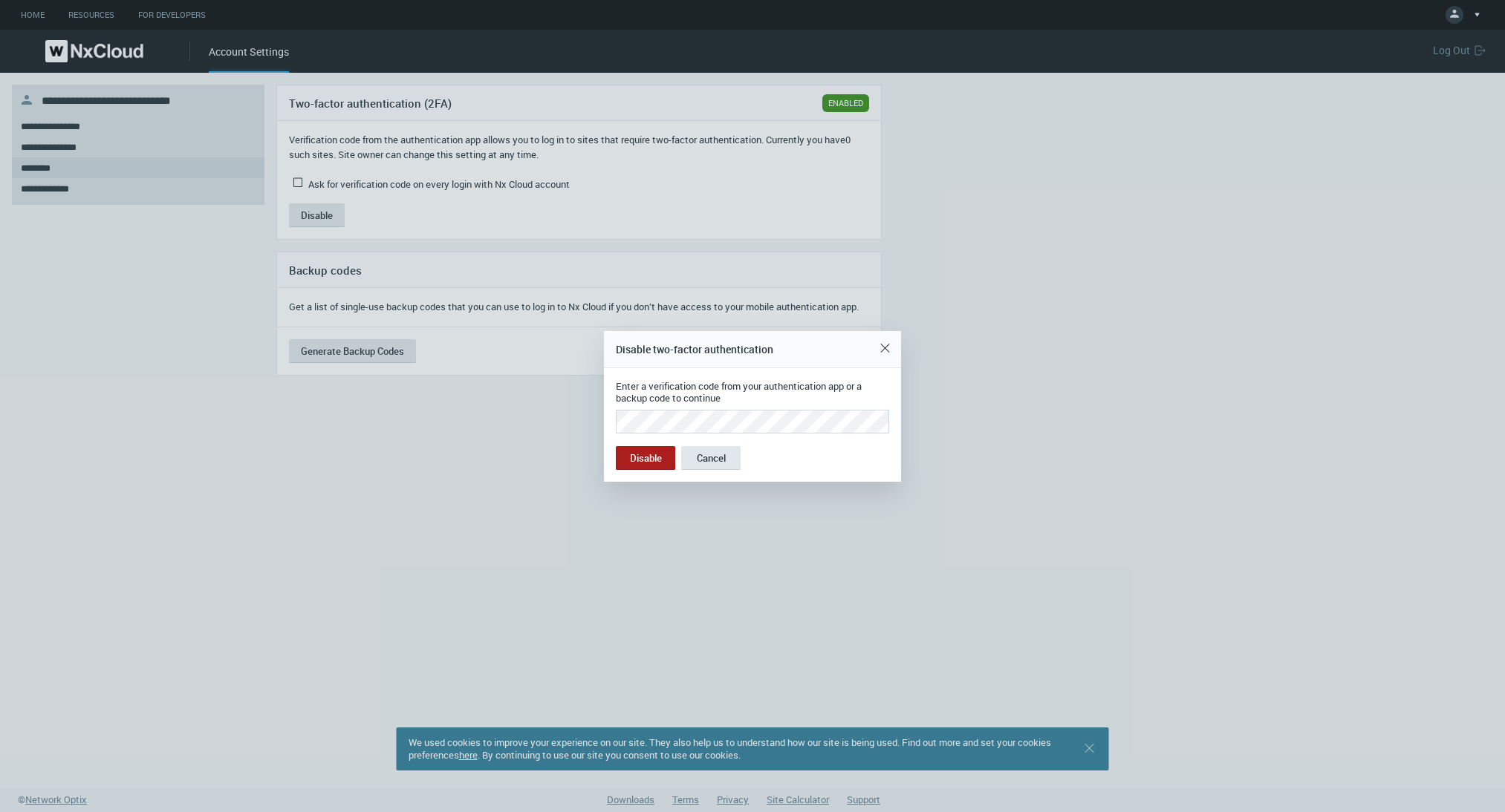
click at [616, 446] on button "Disable" at bounding box center [646, 458] width 60 height 24
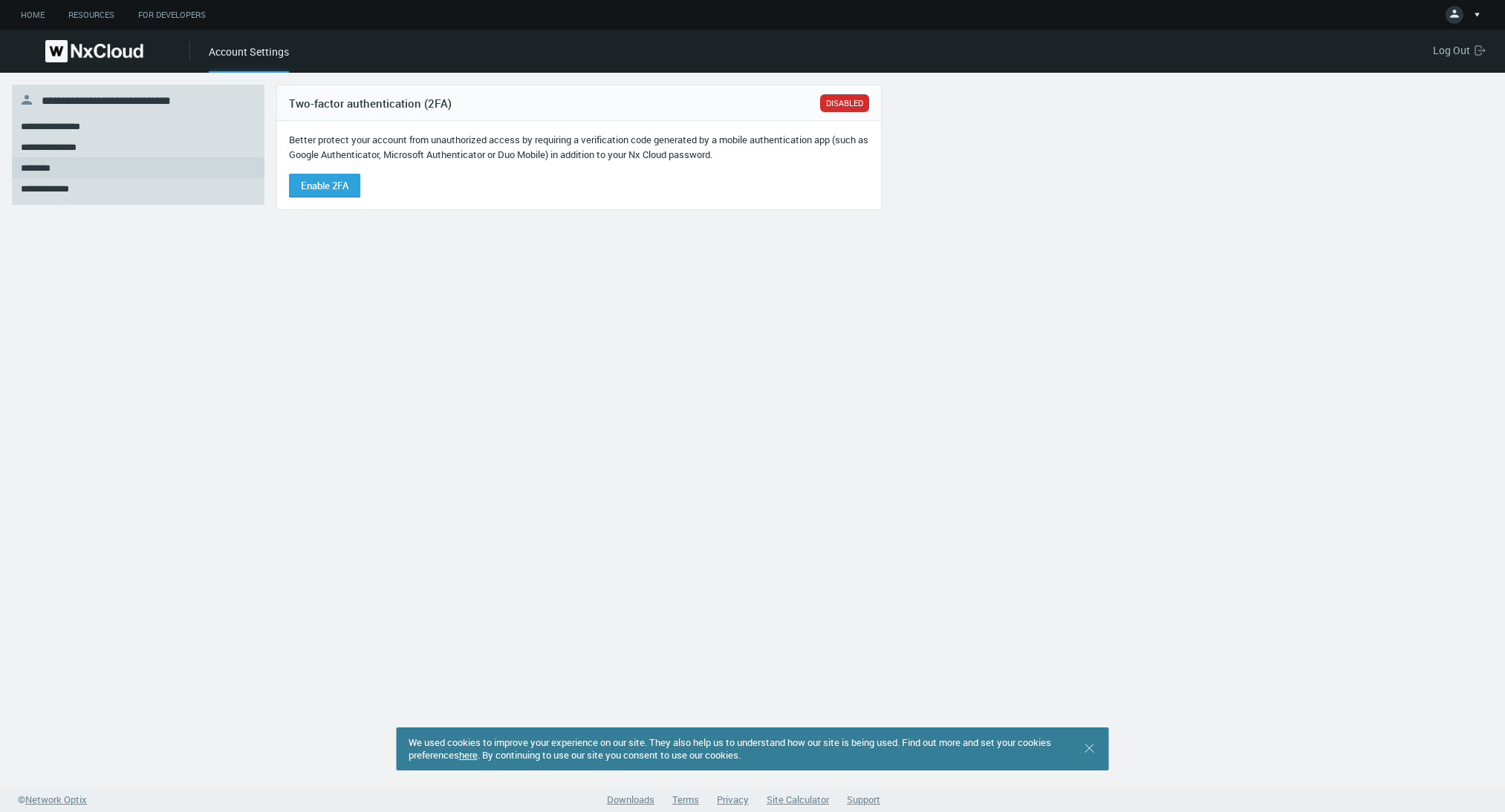
click at [1448, 49] on span "Log Out" at bounding box center [1454, 51] width 42 height 14
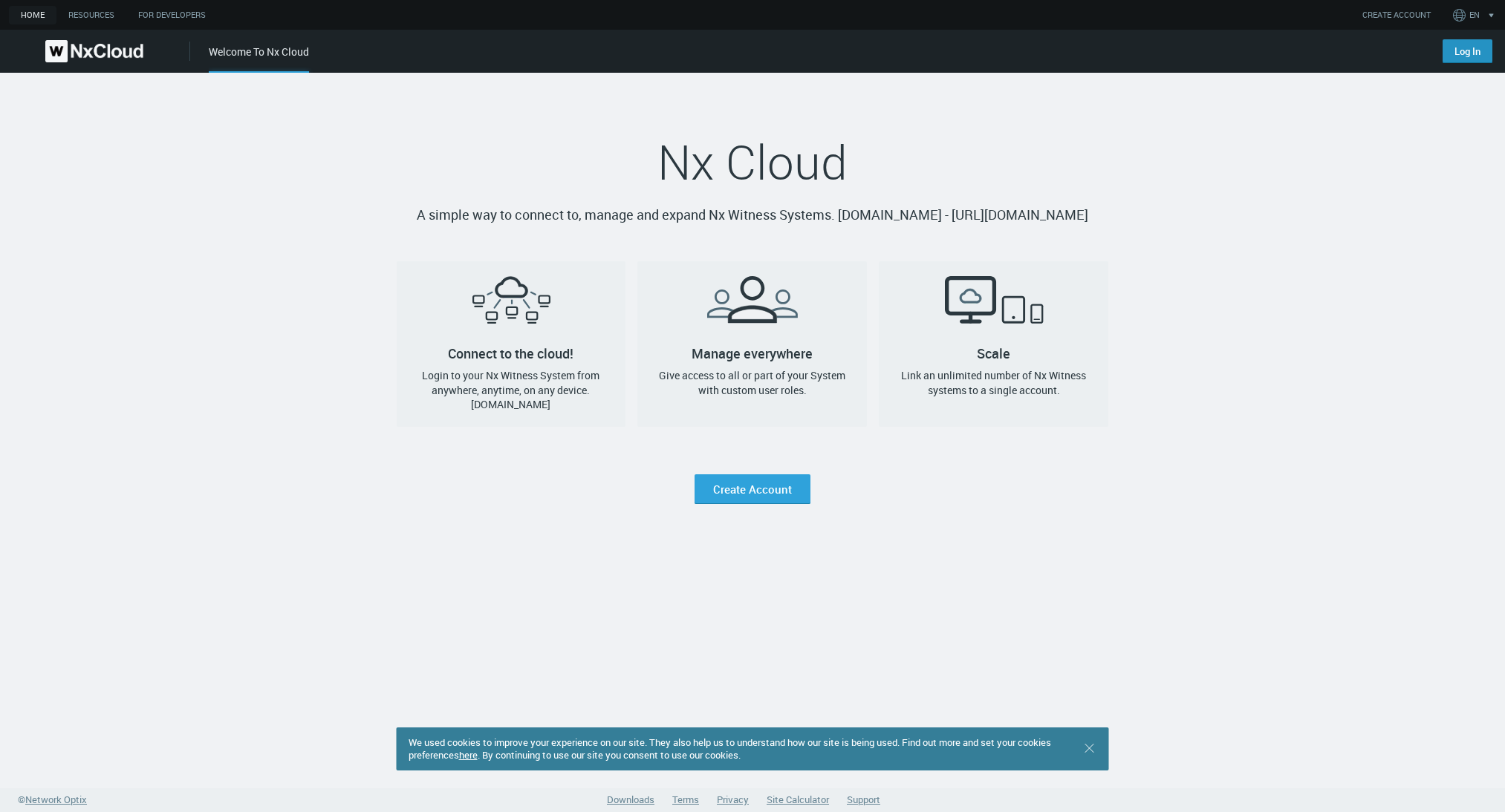
click at [1466, 60] on link "Log In" at bounding box center [1467, 51] width 50 height 24
